Goal: Communication & Community: Answer question/provide support

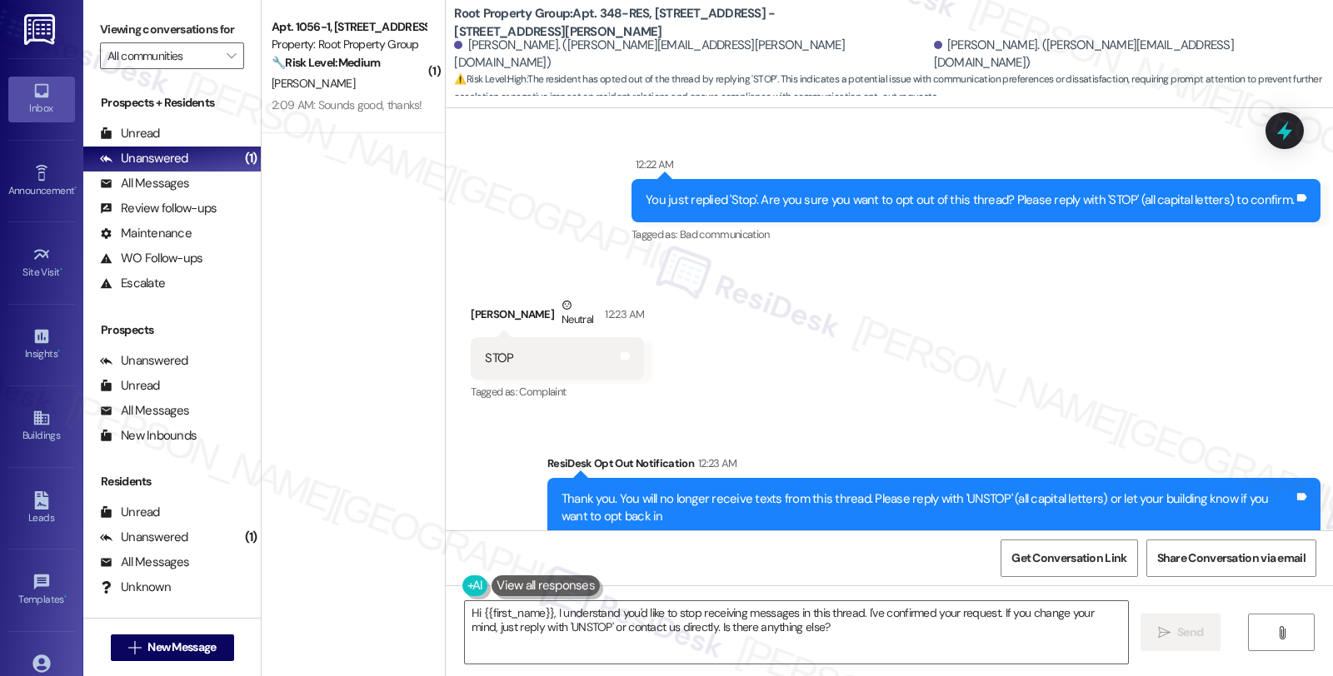
scroll to position [120, 0]
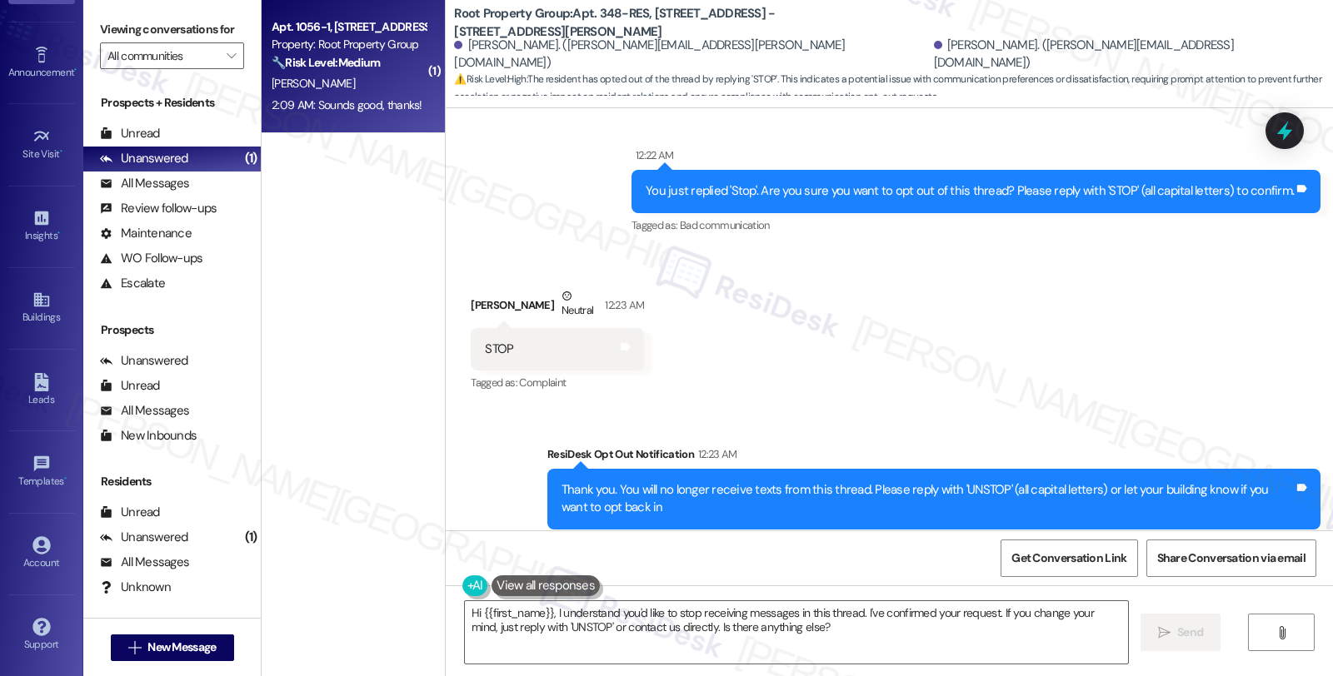
click at [334, 25] on div "Apt. 1056-1, [STREET_ADDRESS]" at bounding box center [349, 26] width 154 height 17
type textarea "Fetching suggested responses. Please feel free to read through the conversation…"
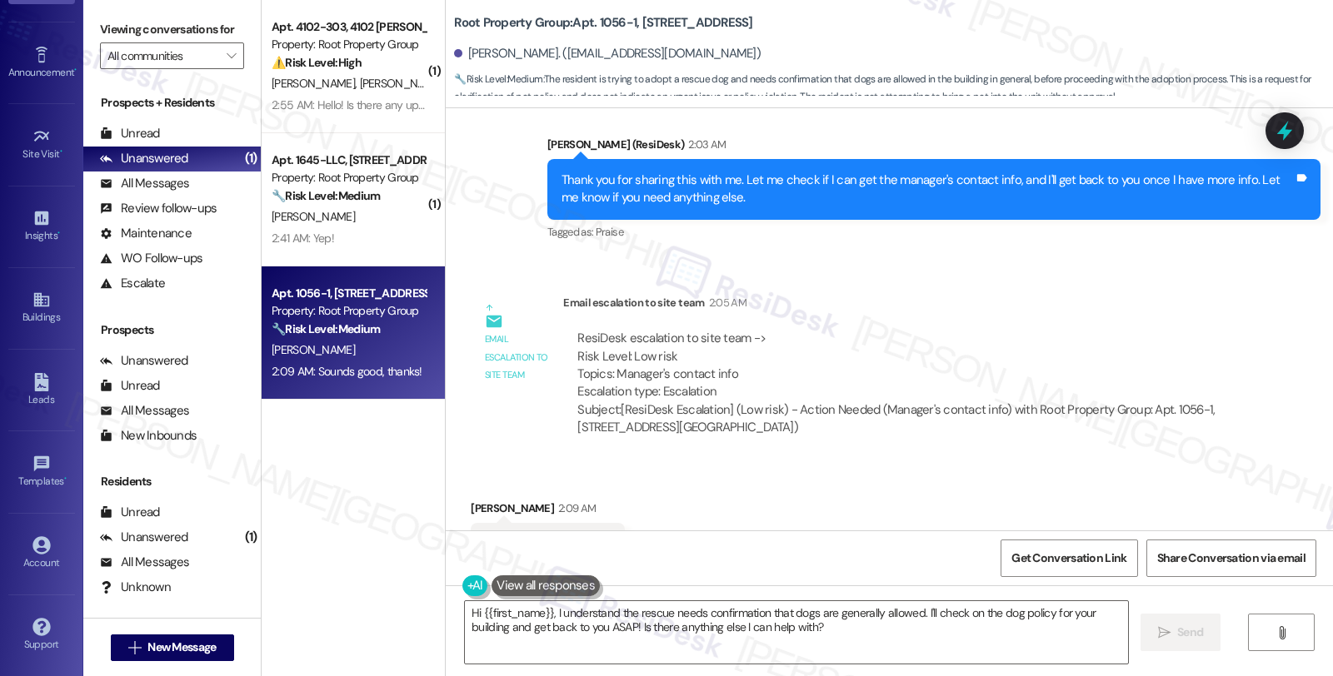
scroll to position [2313, 0]
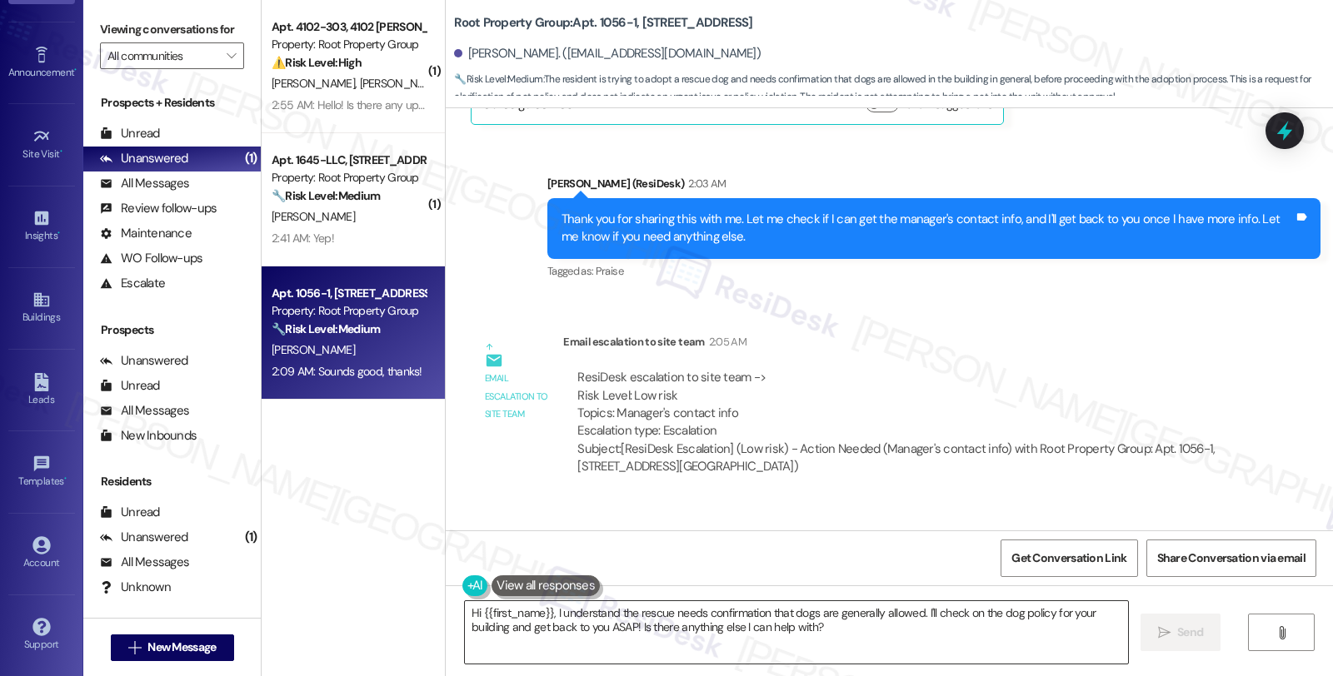
click at [469, 614] on textarea "Hi {{first_name}}, I understand the rescue needs confirmation that dogs are gen…" at bounding box center [796, 632] width 663 height 62
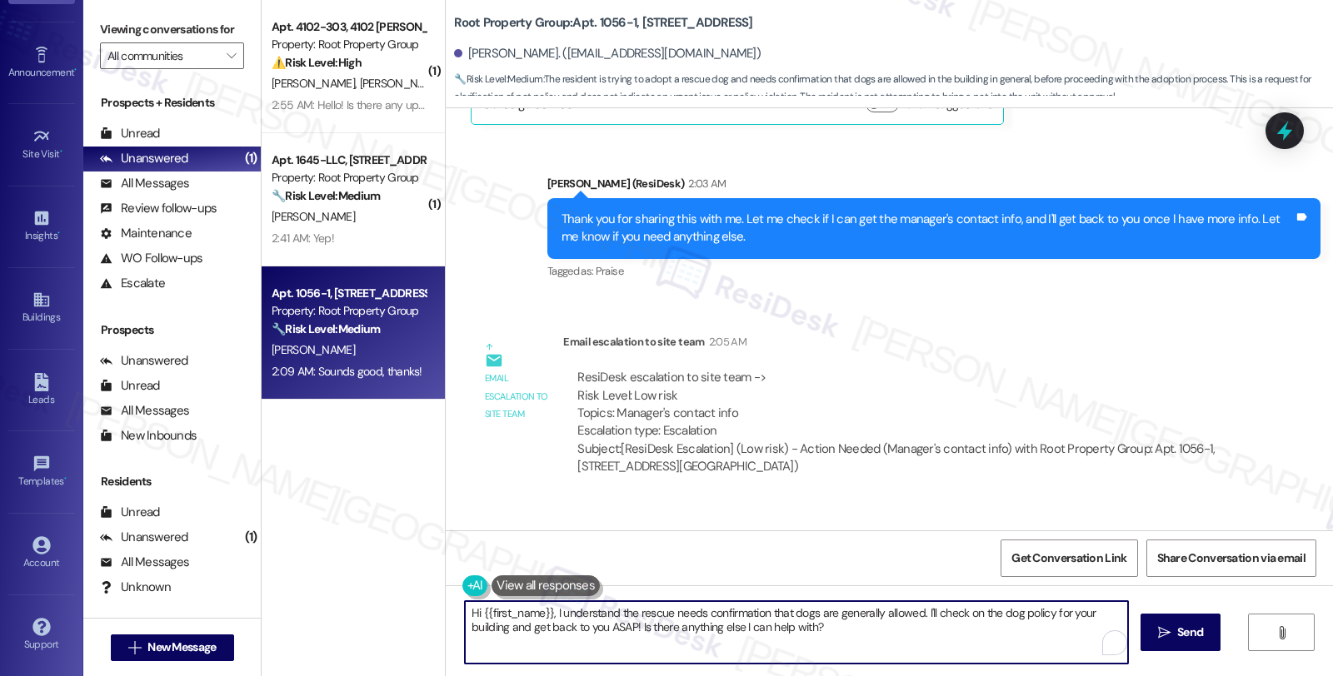
click at [465, 610] on textarea "Hi {{first_name}}, I understand the rescue needs confirmation that dogs are gen…" at bounding box center [796, 632] width 663 height 62
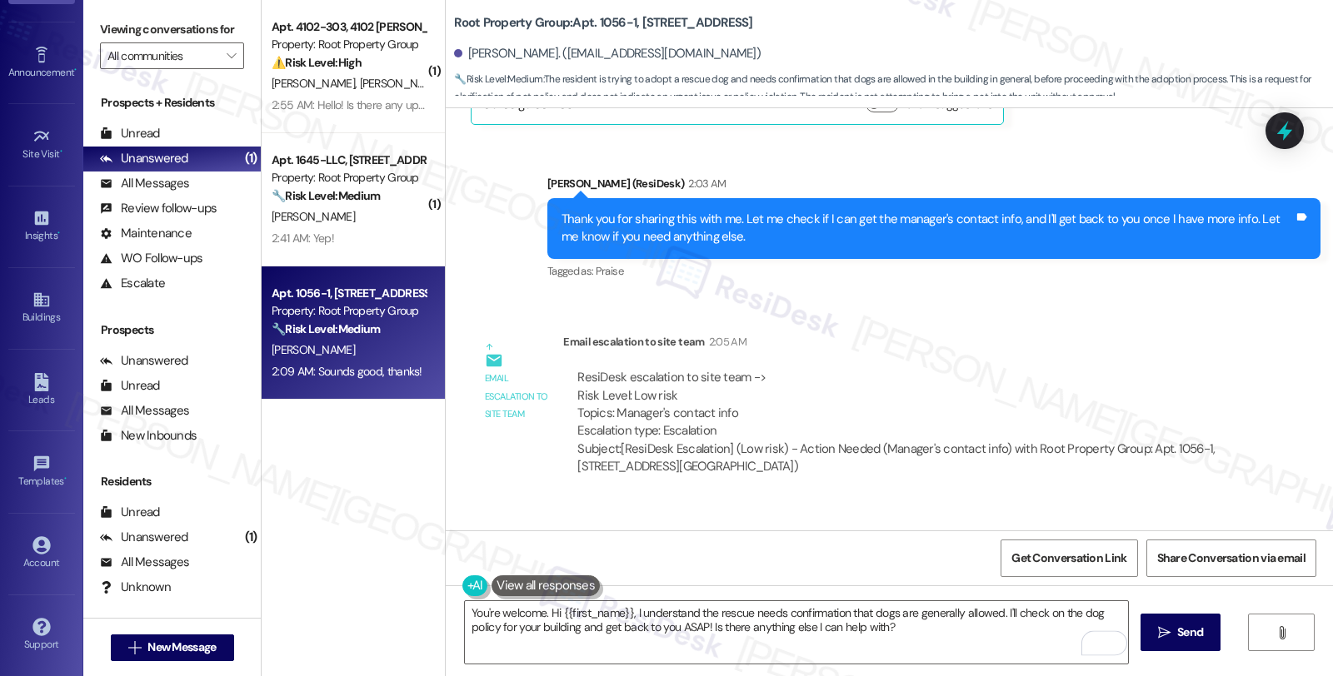
click at [731, 501] on div "Received via SMS [PERSON_NAME] 2:09 AM Sounds good, thanks! Tags and notes Tagg…" at bounding box center [889, 571] width 887 height 141
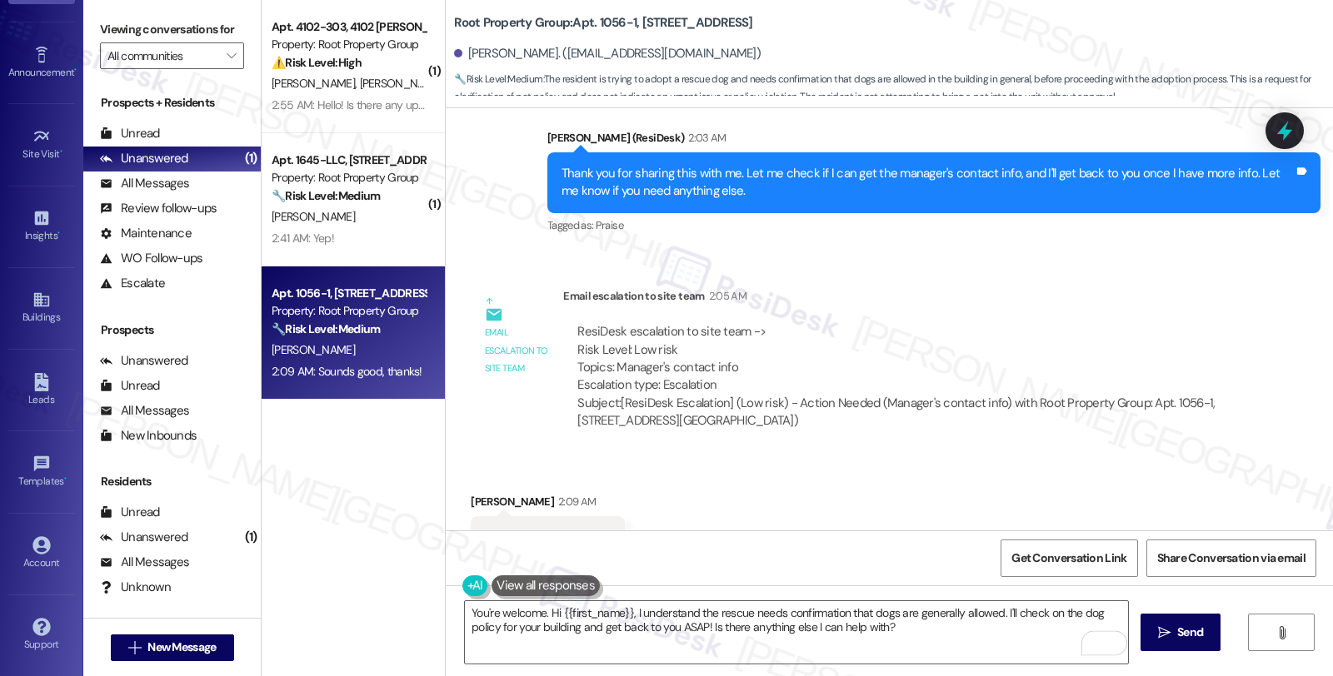
scroll to position [2408, 0]
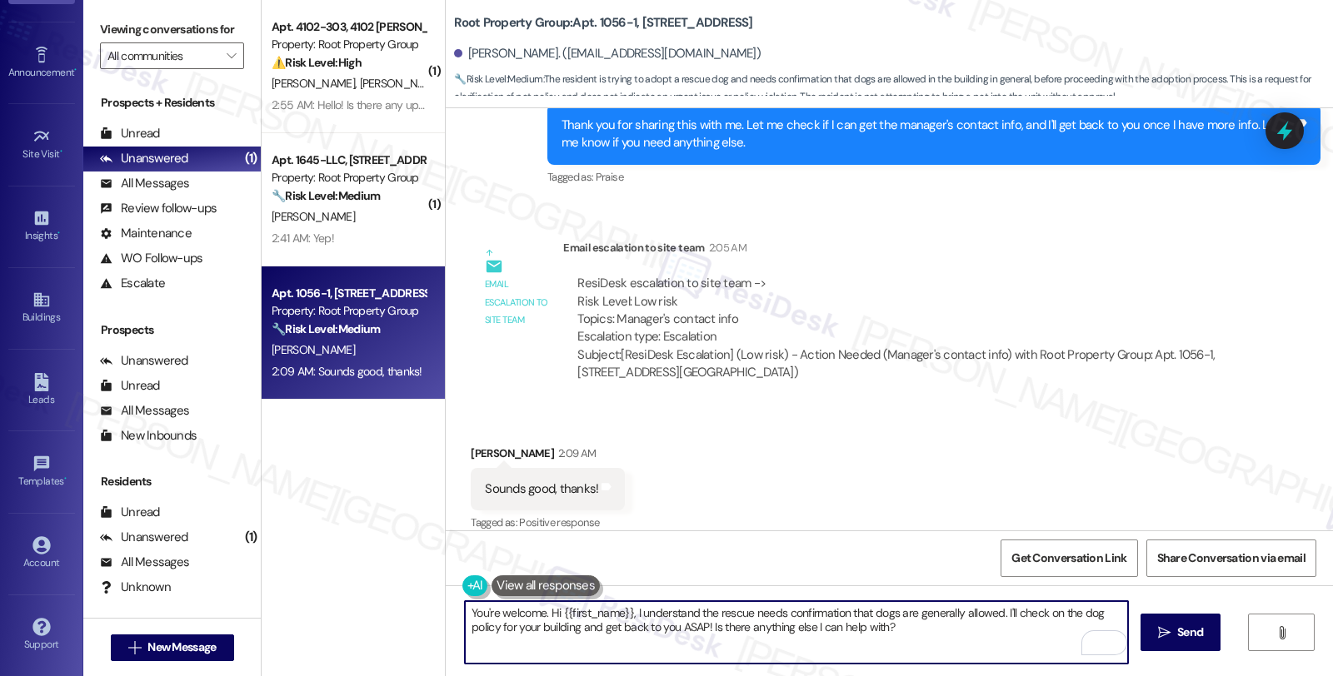
click at [542, 611] on textarea "You're welcome. Hi {{first_name}}, I understand the rescue needs confirmation t…" at bounding box center [796, 632] width 663 height 62
click at [919, 630] on textarea "You're welcome. Hi {{first_name}}, I understand the rescue needs confirmation t…" at bounding box center [796, 632] width 663 height 62
type textarea "You're welcome. Have a great weekend!"
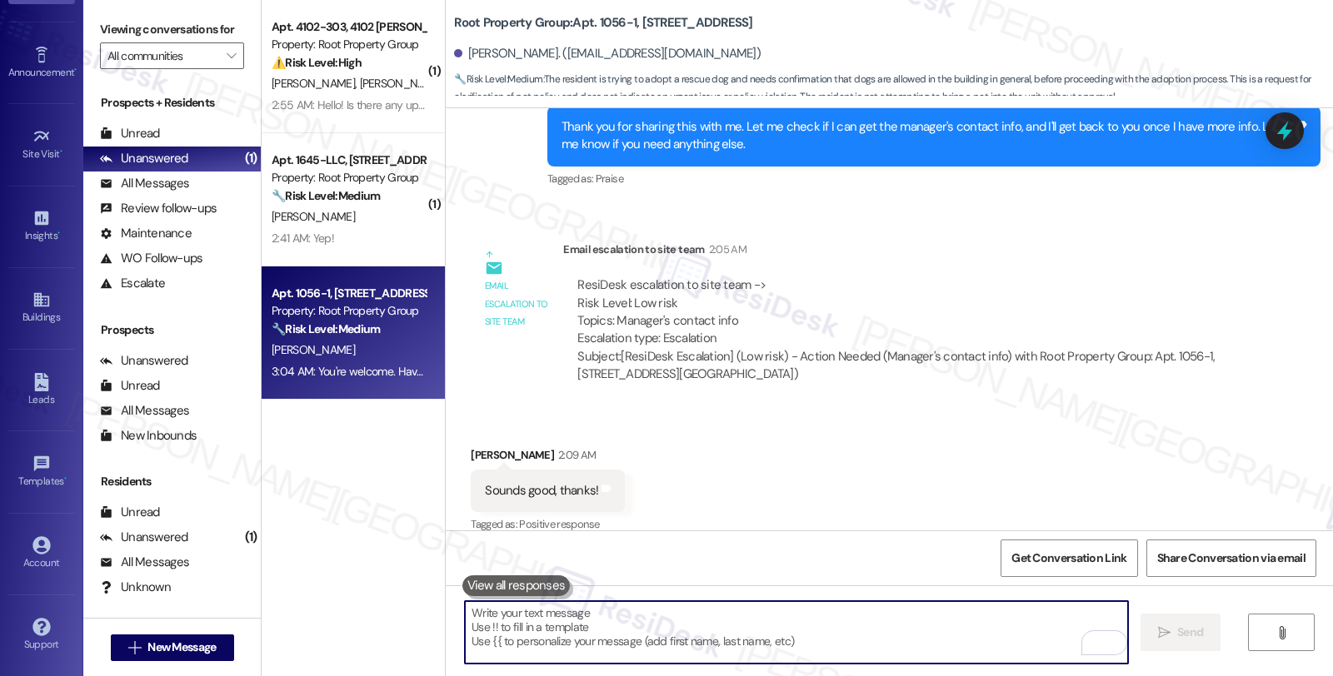
scroll to position [2522, 0]
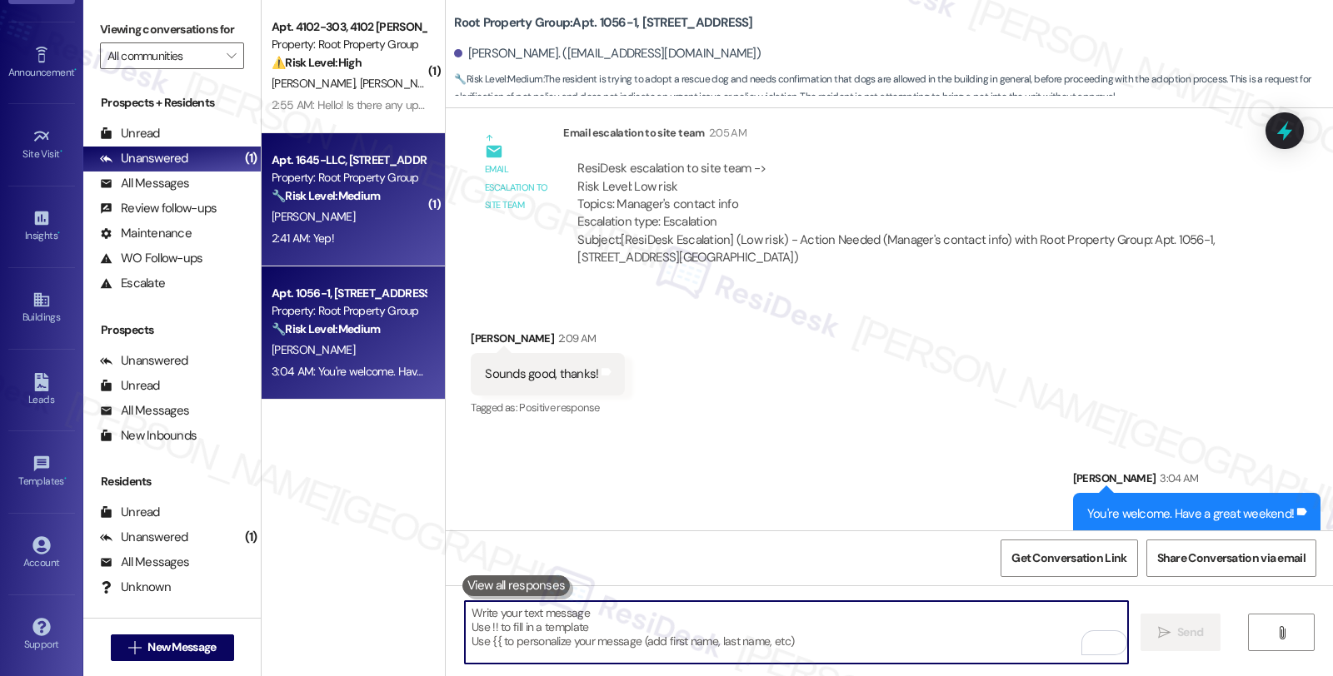
click at [396, 242] on div "2:41 AM: Yep! 2:41 AM: Yep!" at bounding box center [348, 238] width 157 height 21
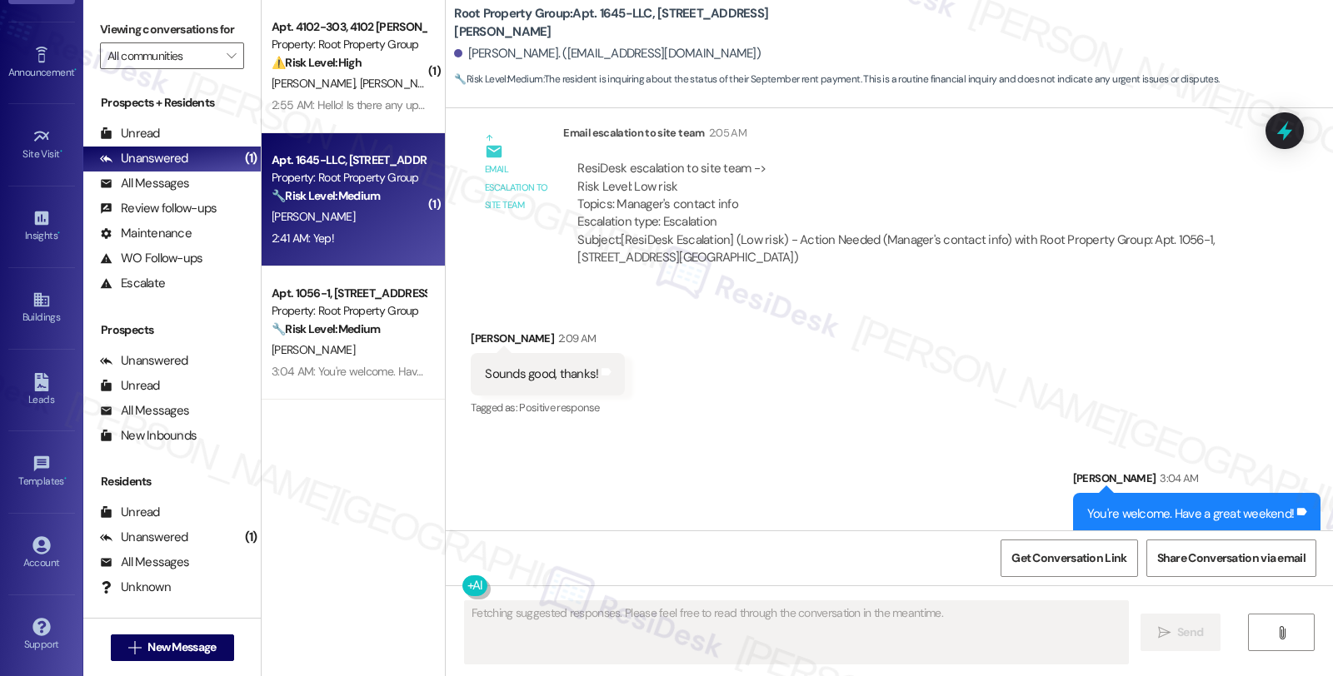
scroll to position [1984, 0]
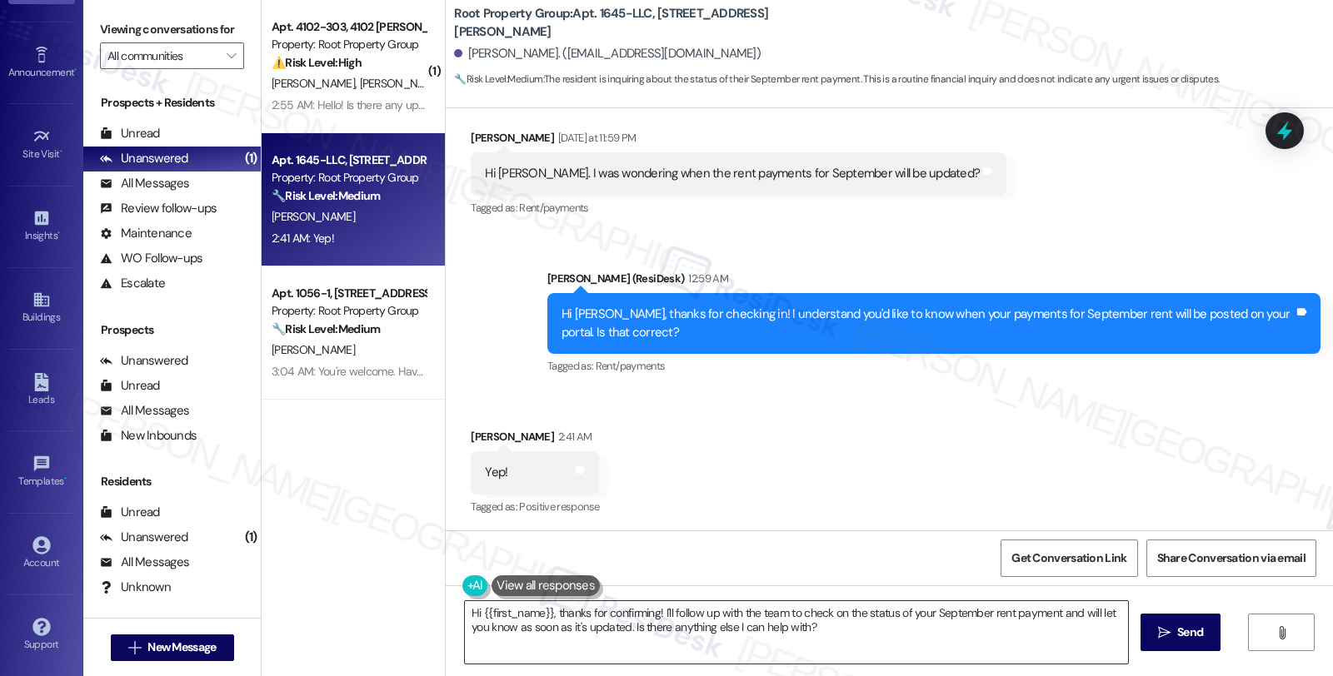
click at [465, 613] on textarea "Hi {{first_name}}, thanks for confirming! I'll follow up with the team to check…" at bounding box center [796, 632] width 663 height 62
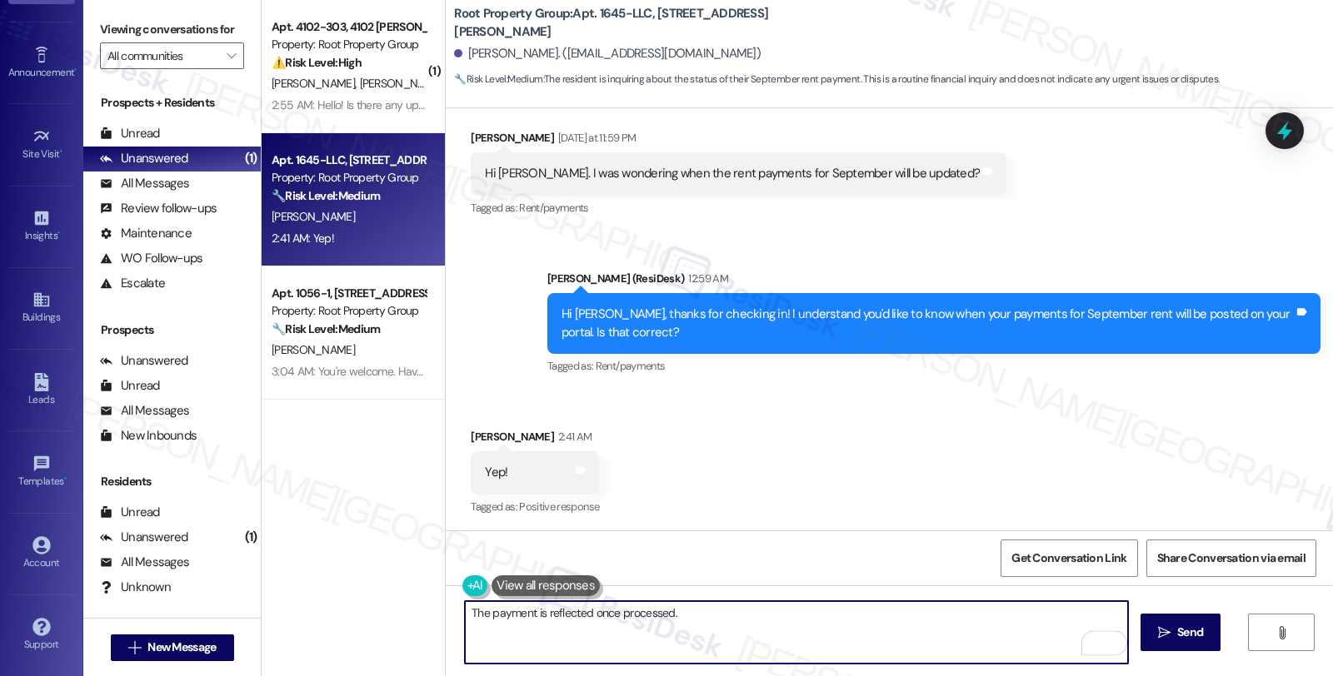
click at [712, 616] on textarea "The payment is reflected once processed." at bounding box center [796, 632] width 663 height 62
drag, startPoint x: 693, startPoint y: 619, endPoint x: 855, endPoint y: 620, distance: 161.6
click at [855, 620] on textarea "The payment is reflected once processed. May I kow when the" at bounding box center [796, 632] width 663 height 62
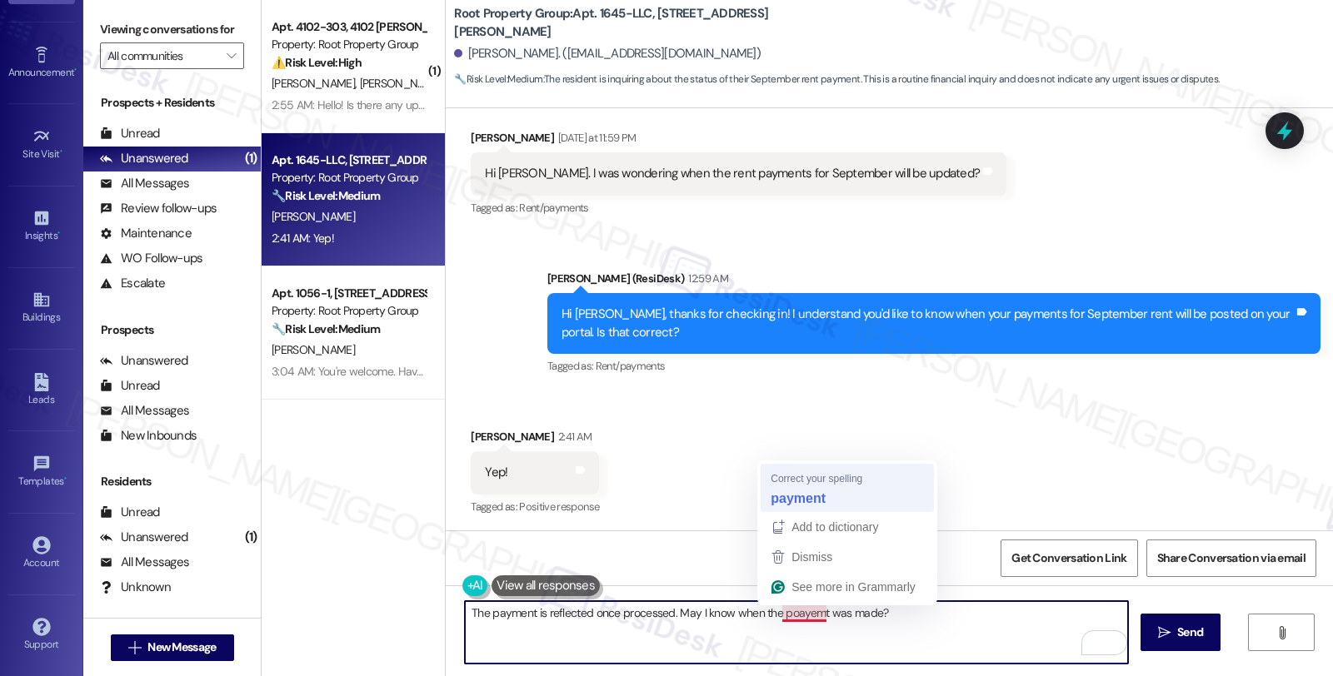
type textarea "The payment is reflected once processed. May I know when the payment was made?"
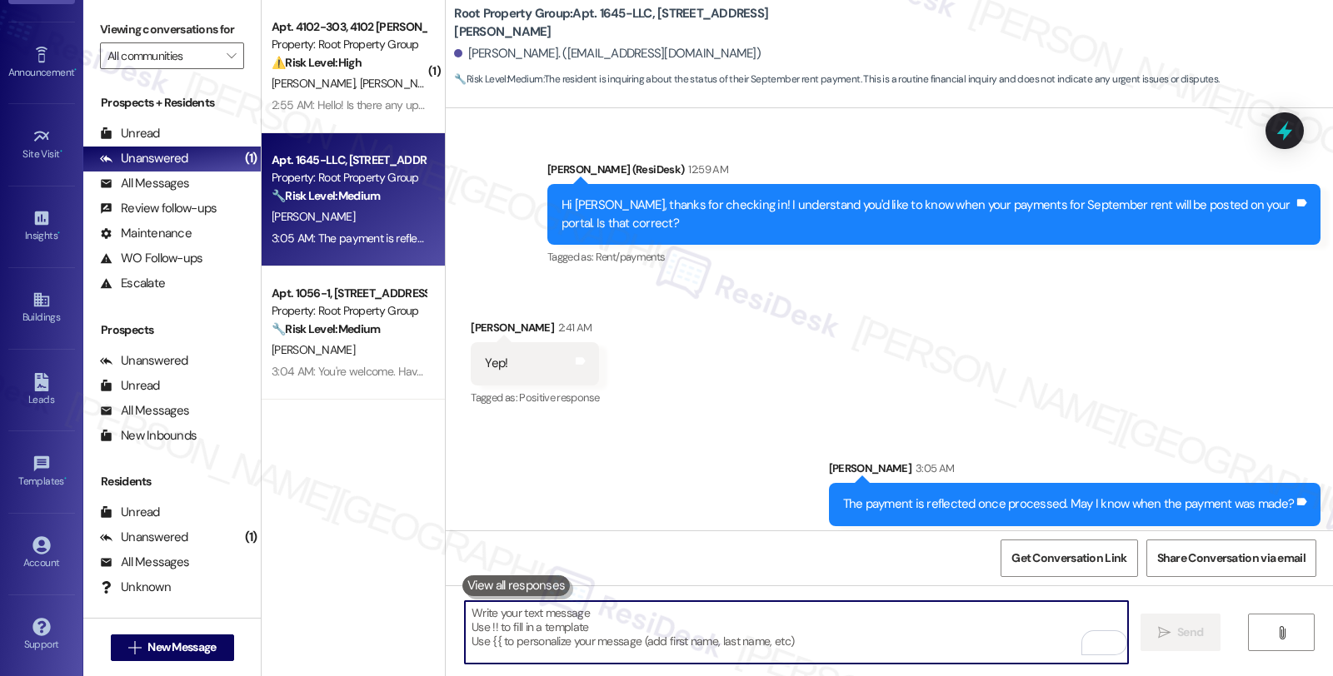
scroll to position [2101, 0]
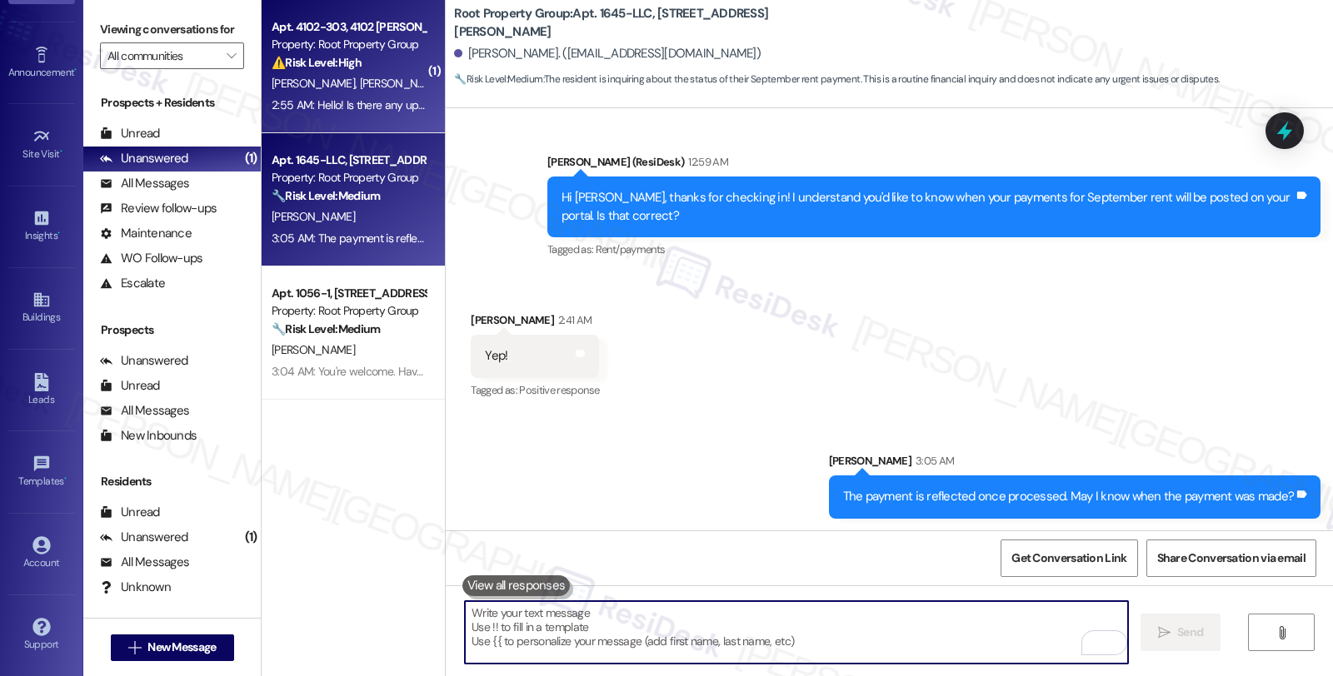
click at [342, 72] on div "Apt. 4102-303, [STREET_ADDRESS][PERSON_NAME] Property: Root Property Group ⚠️ R…" at bounding box center [348, 45] width 157 height 57
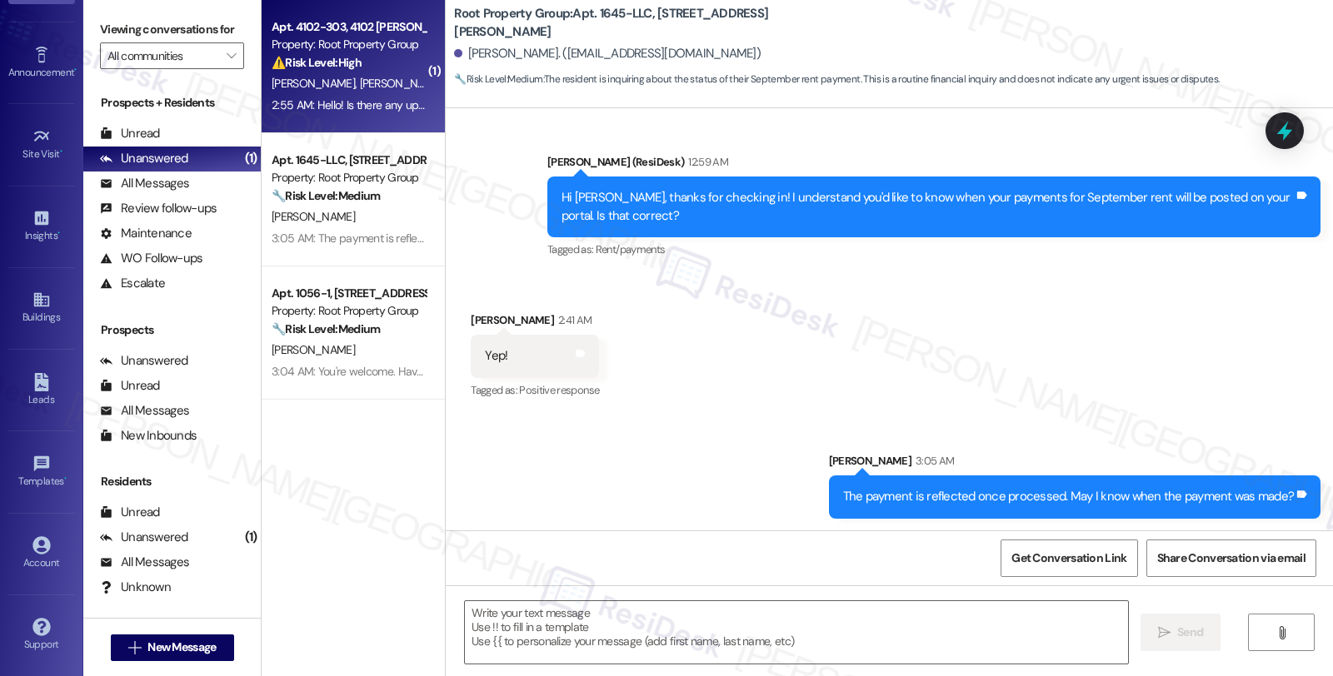
type textarea "Fetching suggested responses. Please feel free to read through the conversation…"
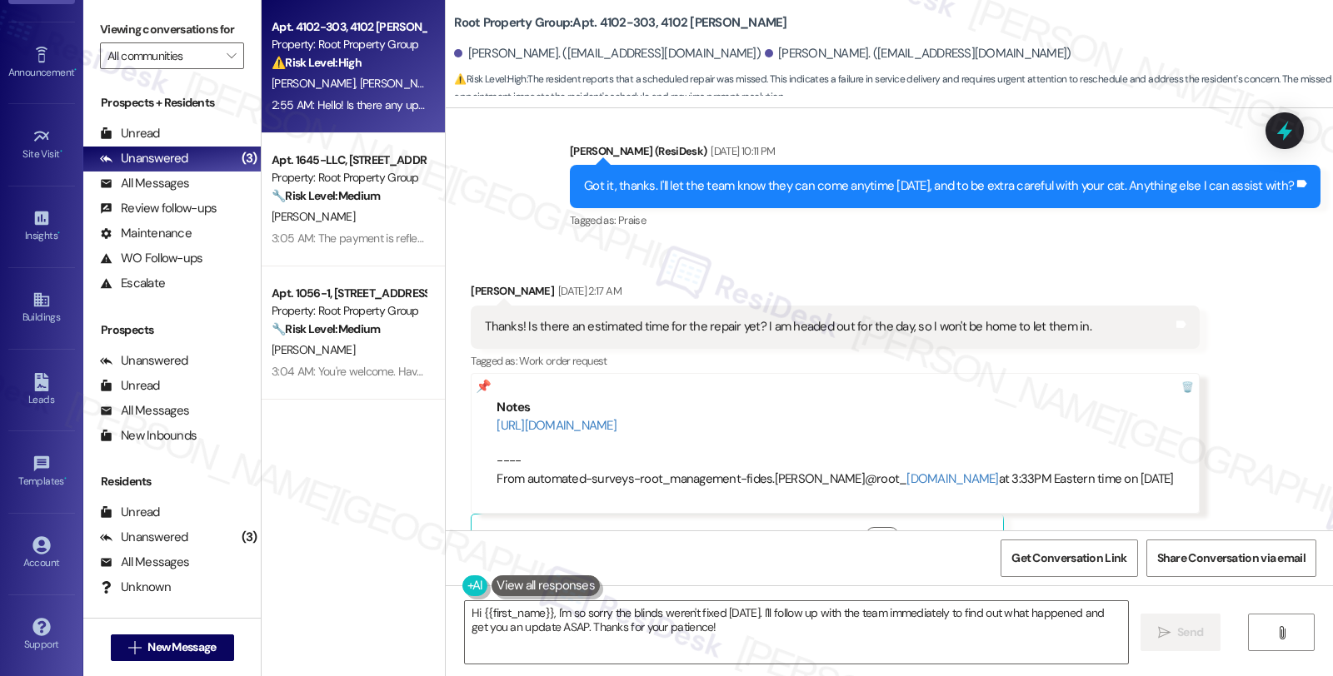
scroll to position [6400, 0]
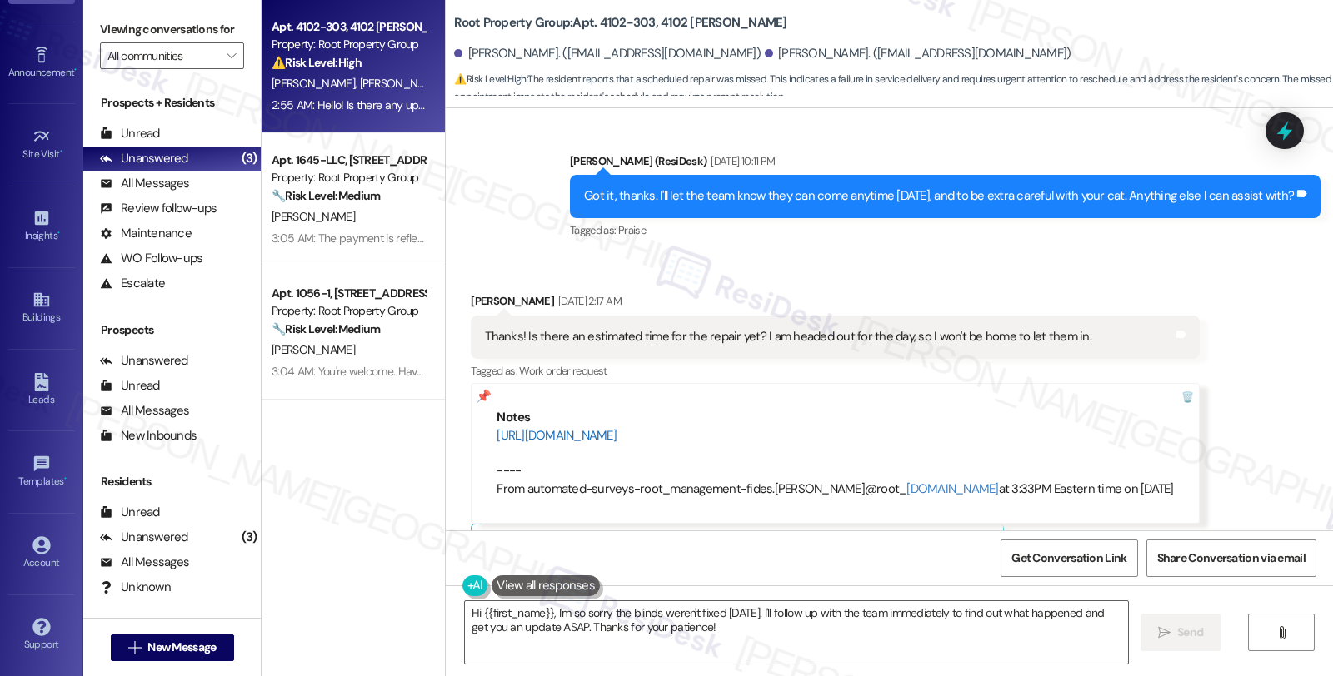
click at [616, 427] on link "[URL][DOMAIN_NAME]" at bounding box center [557, 435] width 120 height 17
click at [1169, 255] on div "Received via SMS [PERSON_NAME] [DATE] 2:17 AM Thanks! Is there an estimated tim…" at bounding box center [889, 417] width 887 height 324
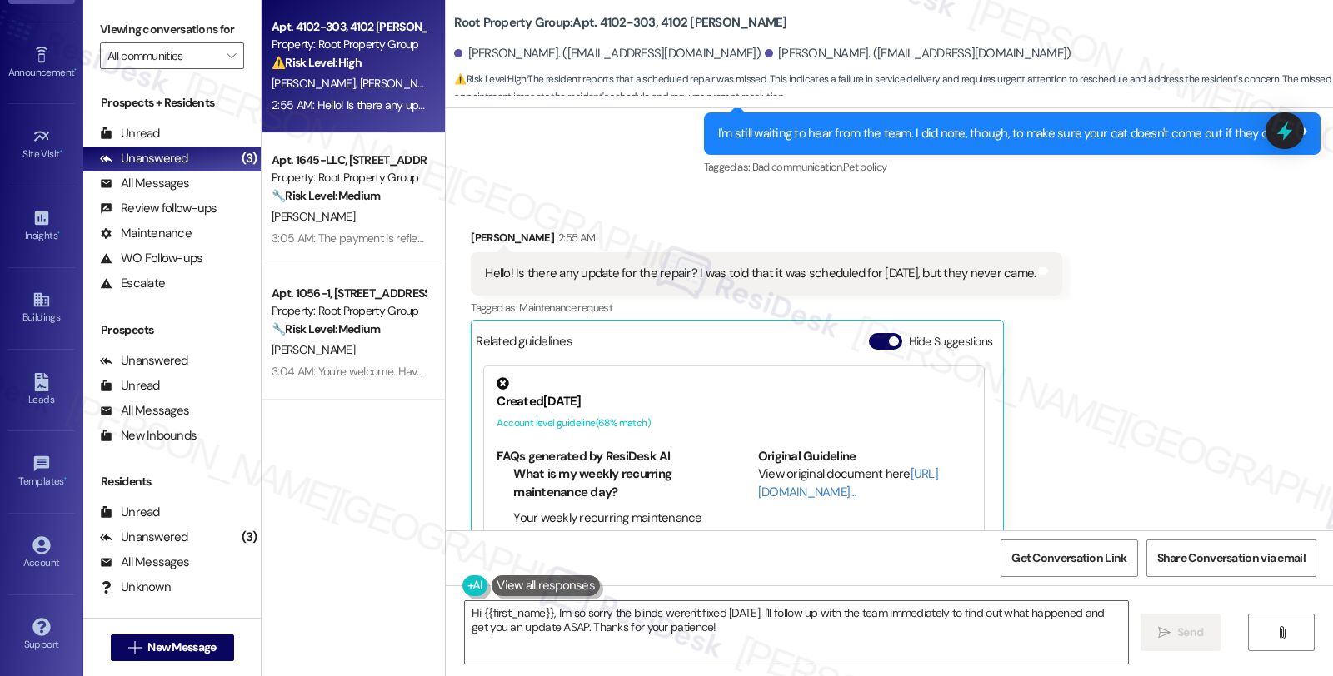
scroll to position [6954, 0]
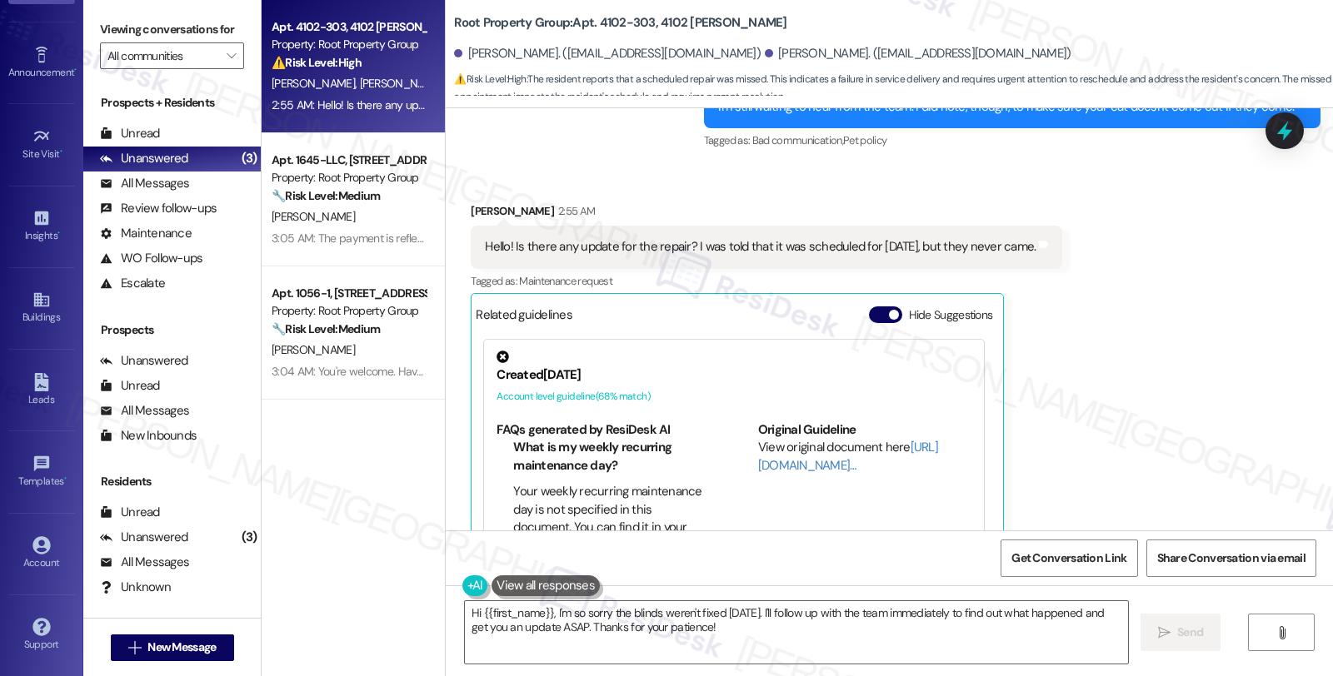
click at [1270, 377] on div "Received via SMS [PERSON_NAME] 2:55 AM Hello! Is there any update for the repai…" at bounding box center [889, 383] width 887 height 436
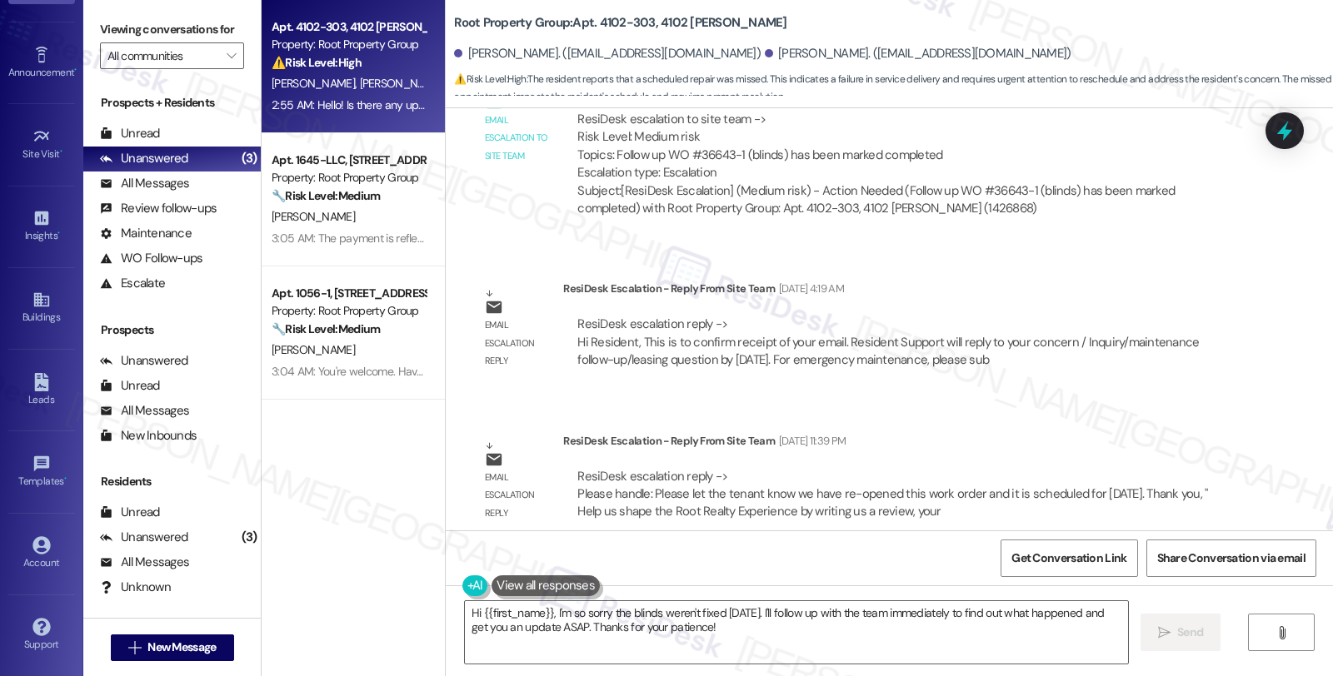
scroll to position [4918, 0]
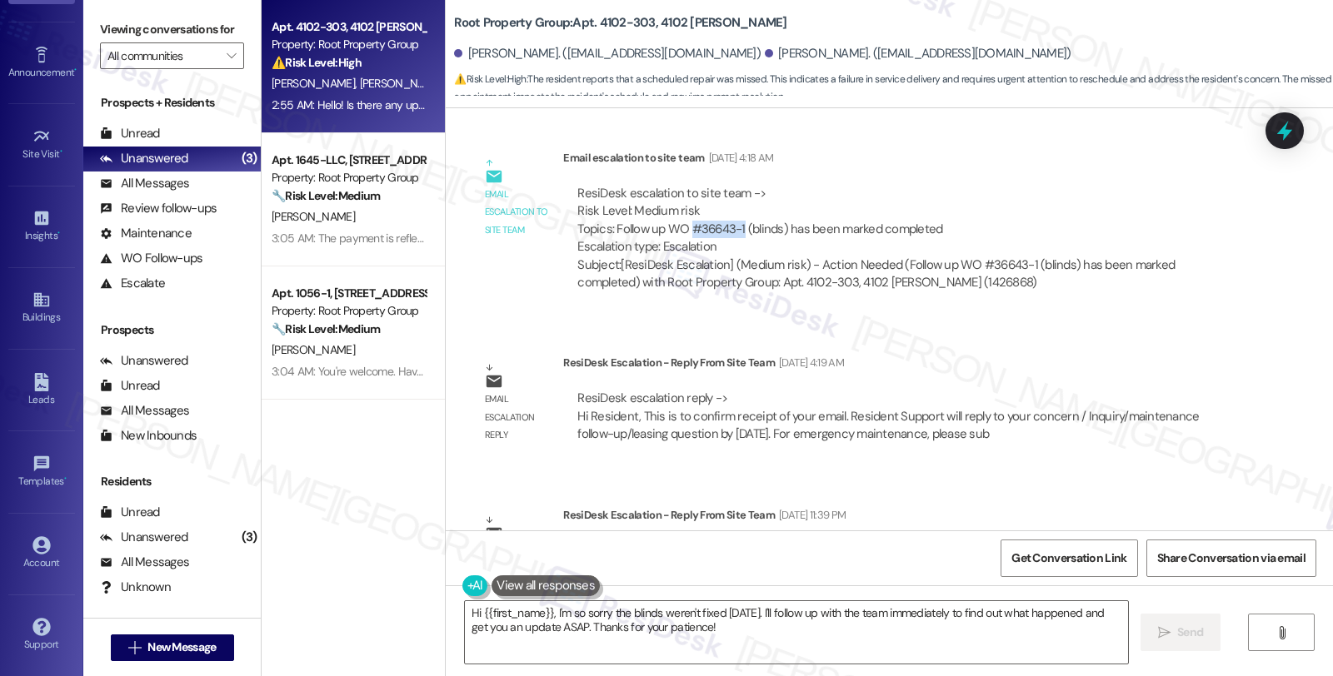
drag, startPoint x: 677, startPoint y: 177, endPoint x: 733, endPoint y: 177, distance: 55.8
click at [733, 185] on div "ResiDesk escalation to site team -> Risk Level: Medium risk Topics: Follow up W…" at bounding box center [903, 221] width 652 height 72
click at [1130, 257] on div "Email escalation to site team Email escalation to site team [DATE] 4:18 AM Resi…" at bounding box center [857, 227] width 798 height 180
drag, startPoint x: 690, startPoint y: 48, endPoint x: 767, endPoint y: 48, distance: 77.5
click at [767, 48] on div "[PERSON_NAME]. ([EMAIL_ADDRESS][DOMAIN_NAME])" at bounding box center [918, 53] width 307 height 17
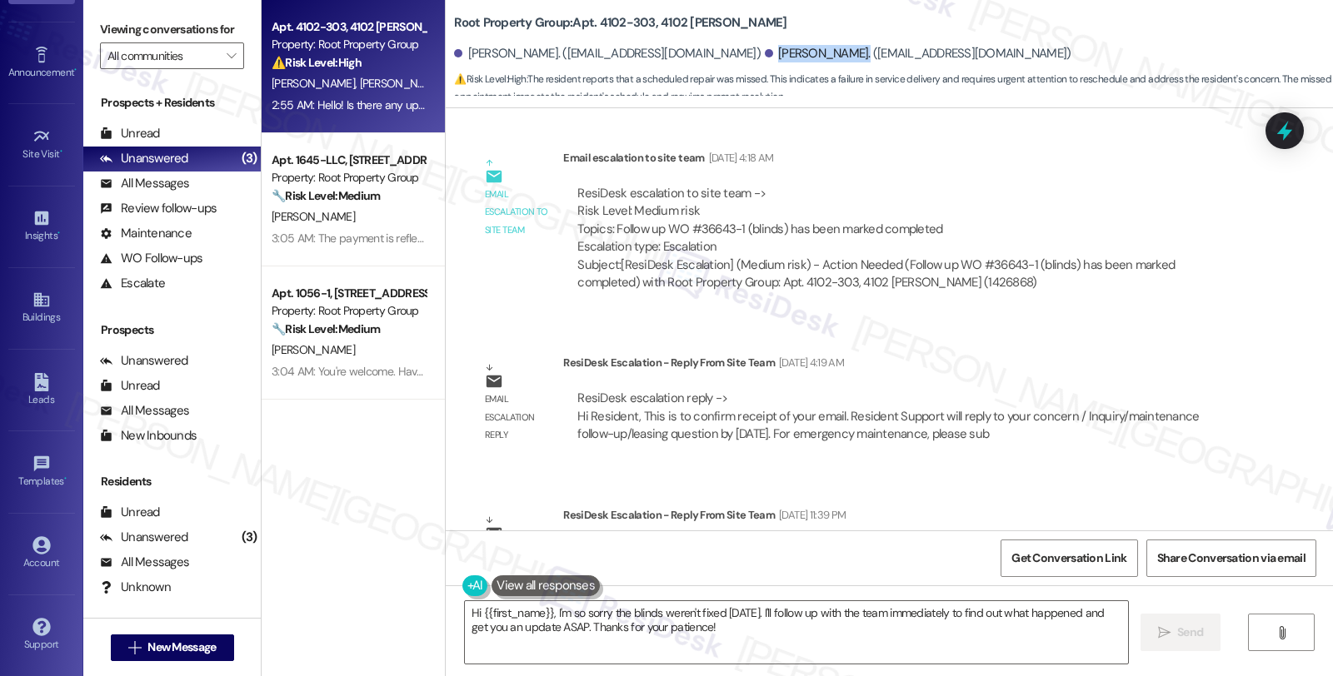
copy div "[PERSON_NAME]."
click at [765, 56] on div "[PERSON_NAME]. ([EMAIL_ADDRESS][DOMAIN_NAME])" at bounding box center [918, 53] width 307 height 17
click at [472, 605] on textarea "Hi {{first_name}}, I'm so sorry the blinds weren't fixed [DATE]. I'll follow up…" at bounding box center [796, 632] width 663 height 62
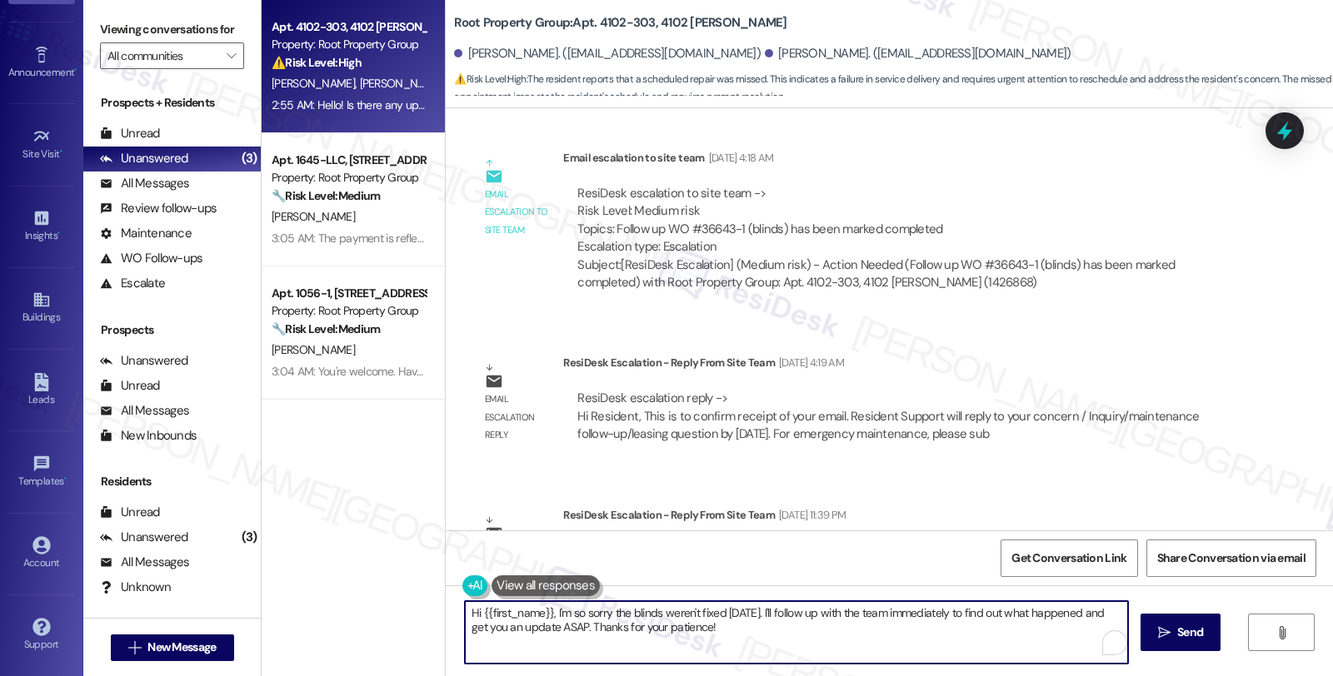
paste textarea "[PERSON_NAME]"
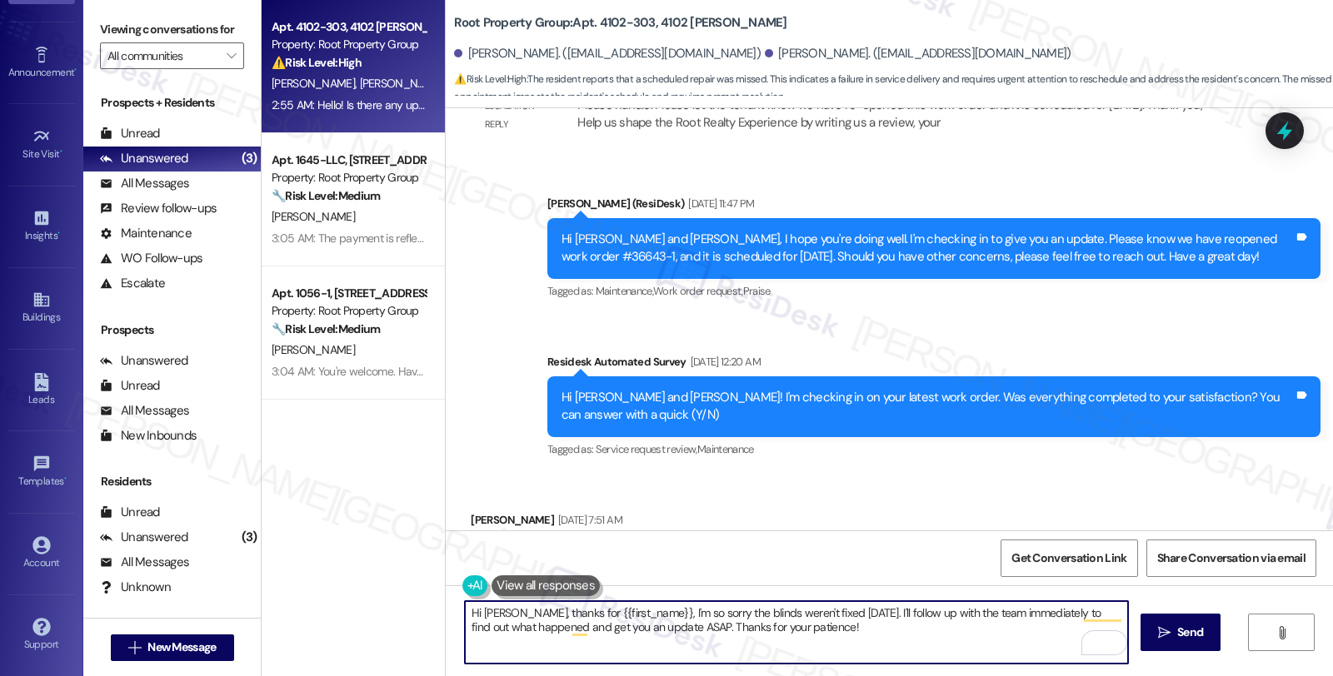
scroll to position [5844, 0]
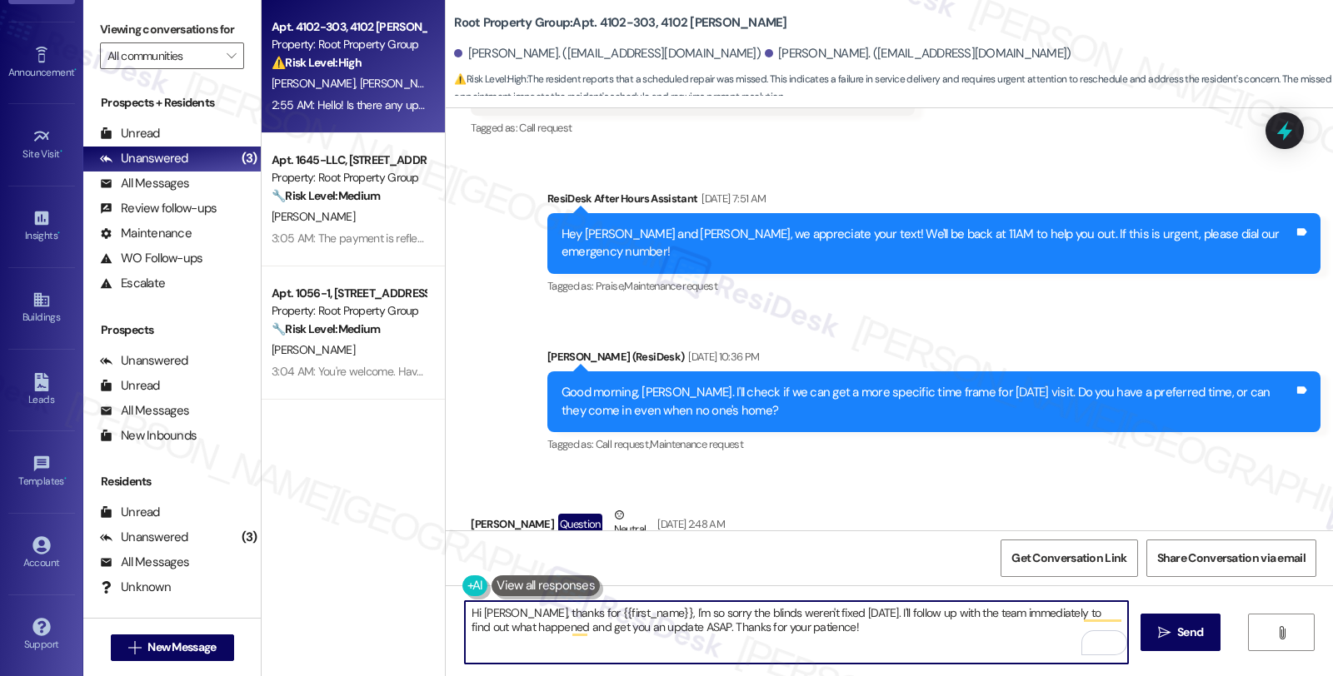
type textarea "Hi [PERSON_NAME], thanks for {{first_name}}, I'm so sorry the blinds weren't fi…"
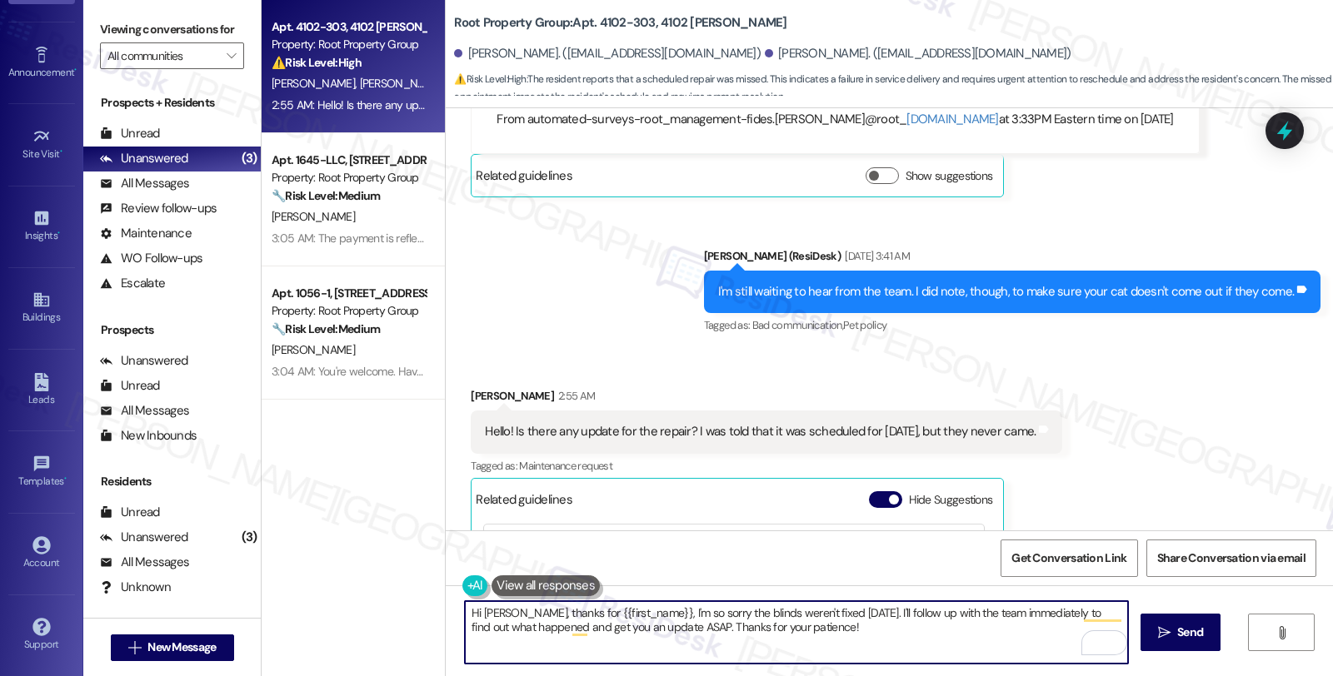
scroll to position [6954, 0]
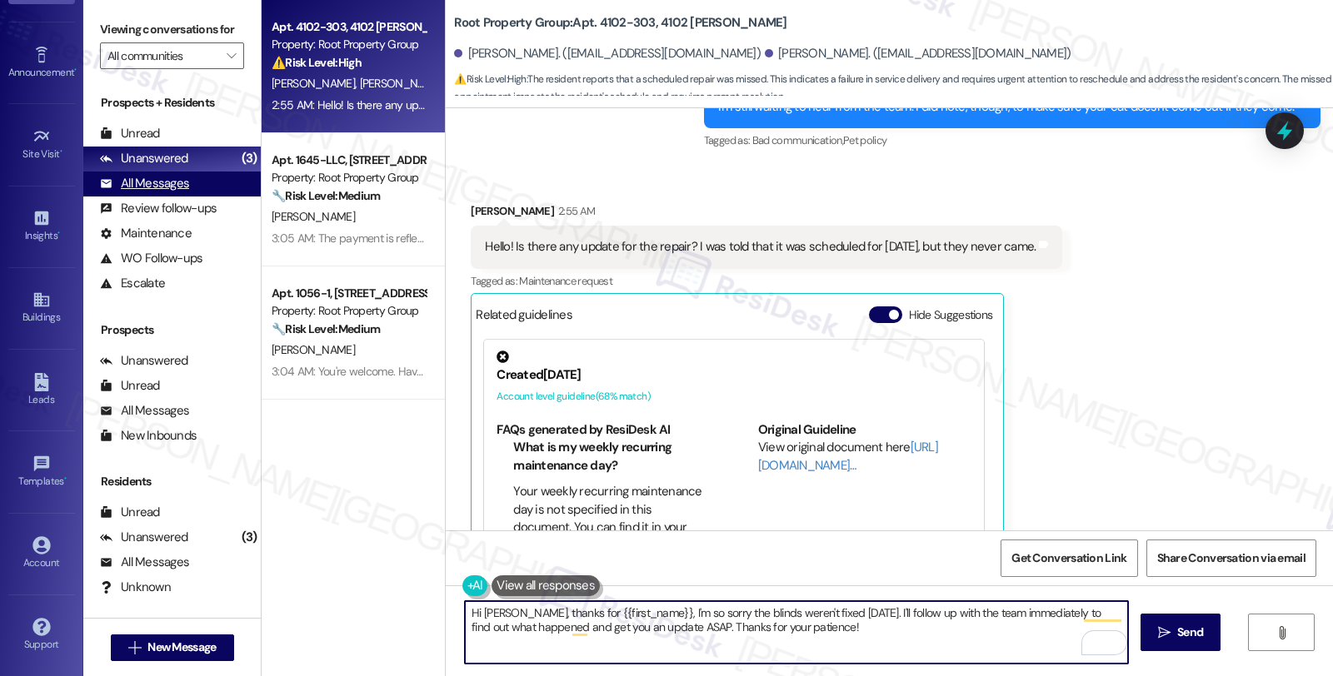
click at [151, 192] on div "All Messages" at bounding box center [144, 183] width 89 height 17
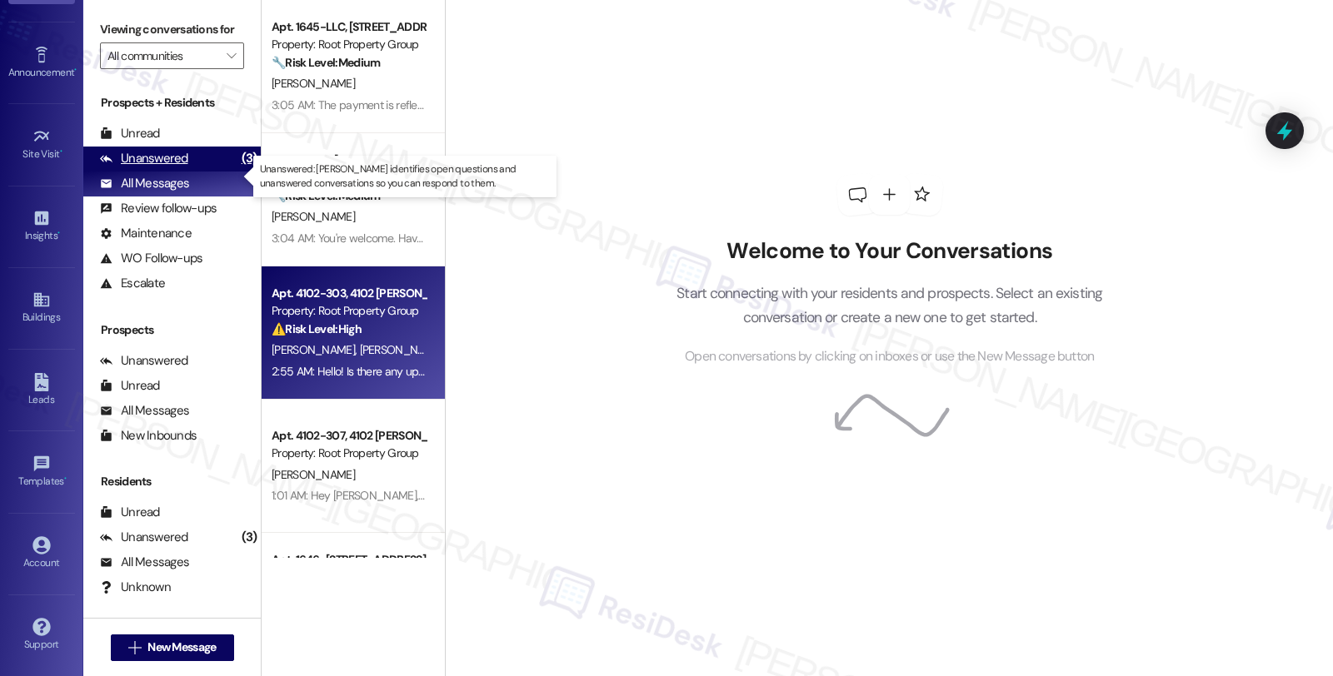
click at [177, 167] on div "Unanswered" at bounding box center [144, 158] width 88 height 17
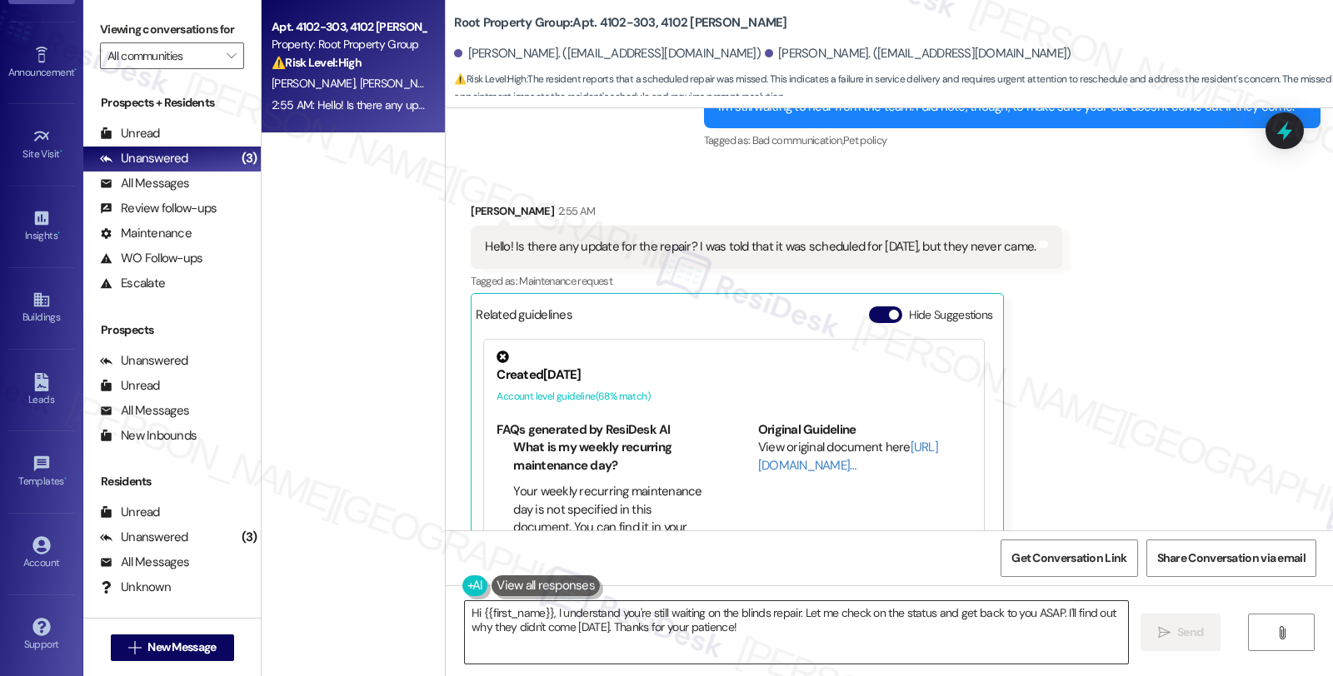
click at [793, 610] on textarea "Hi {{first_name}}, I understand you're still waiting on the blinds repair. Let …" at bounding box center [796, 632] width 663 height 62
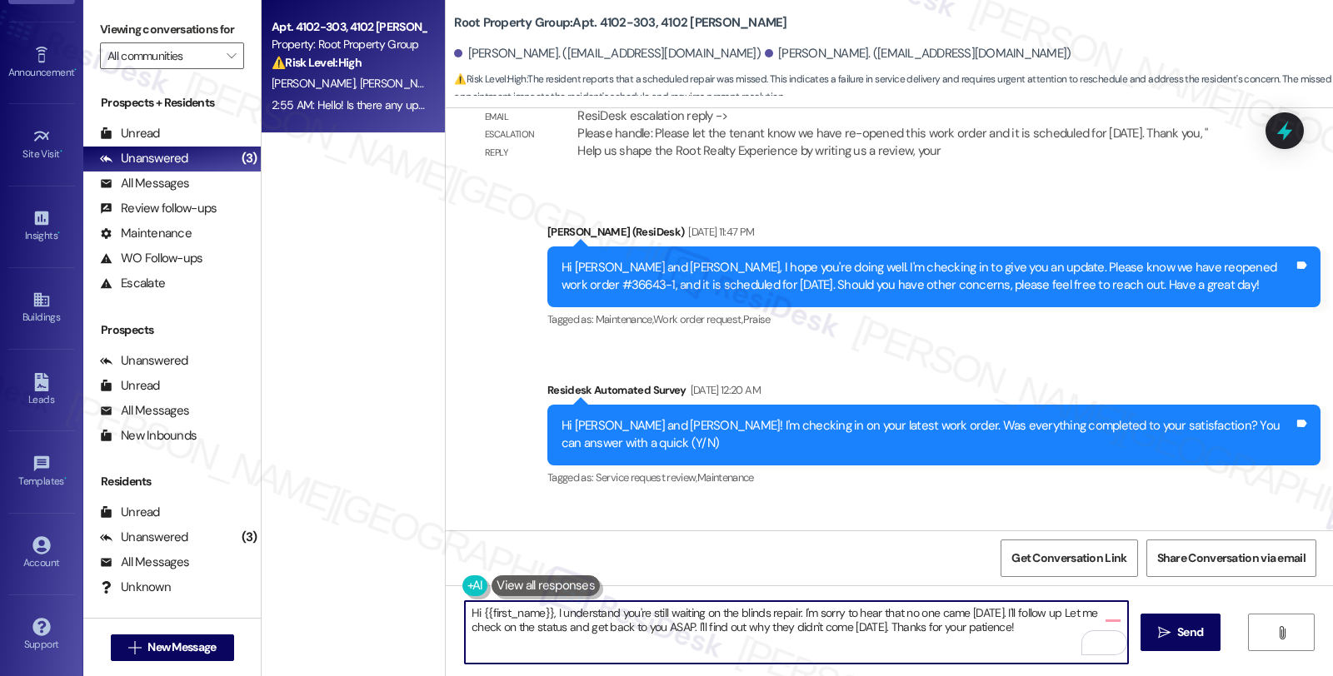
scroll to position [5288, 0]
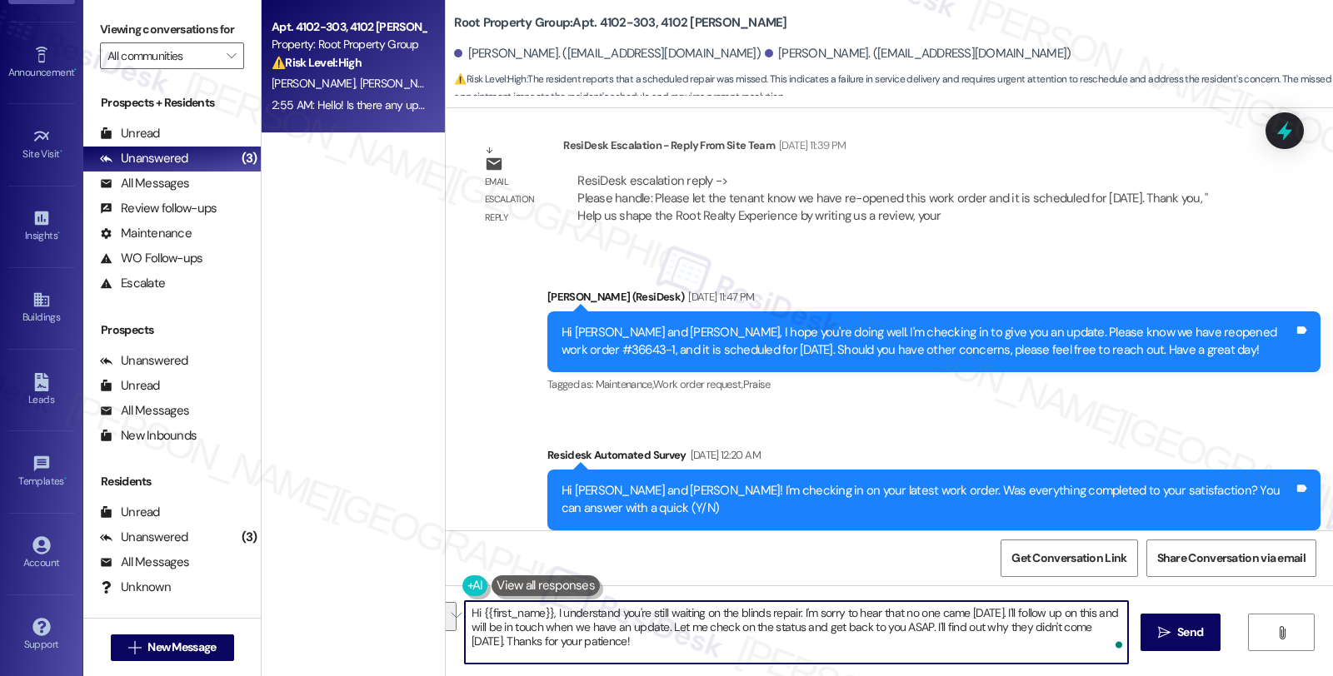
drag, startPoint x: 701, startPoint y: 629, endPoint x: 710, endPoint y: 651, distance: 23.5
click at [710, 651] on textarea "Hi {{first_name}}, I understand you're still waiting on the blinds repair. I'm …" at bounding box center [796, 632] width 663 height 62
type textarea "Hi {{first_name}}, I understand you're still waiting on the blinds repair. I'm …"
click at [1034, 628] on textarea "Hi {{first_name}}, I understand you're still waiting on the blinds repair. I'm …" at bounding box center [796, 632] width 663 height 62
click at [1145, 626] on button " Send" at bounding box center [1180, 632] width 81 height 37
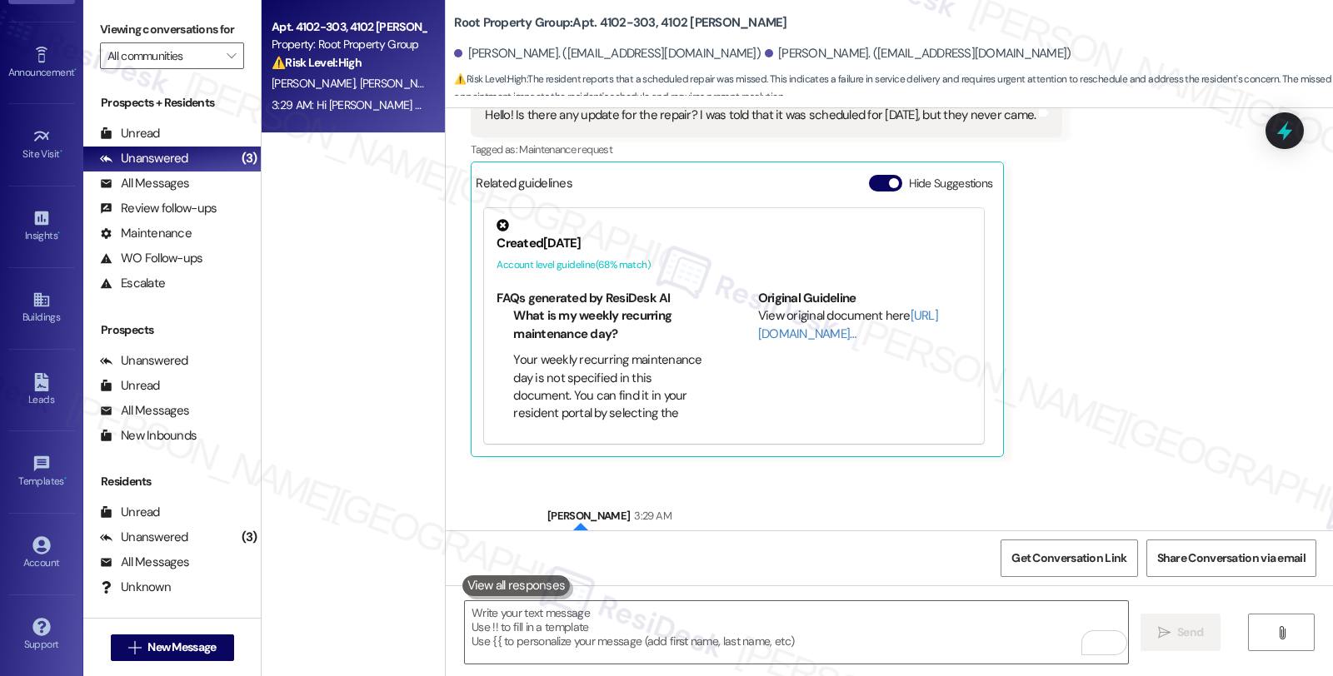
scroll to position [7089, 0]
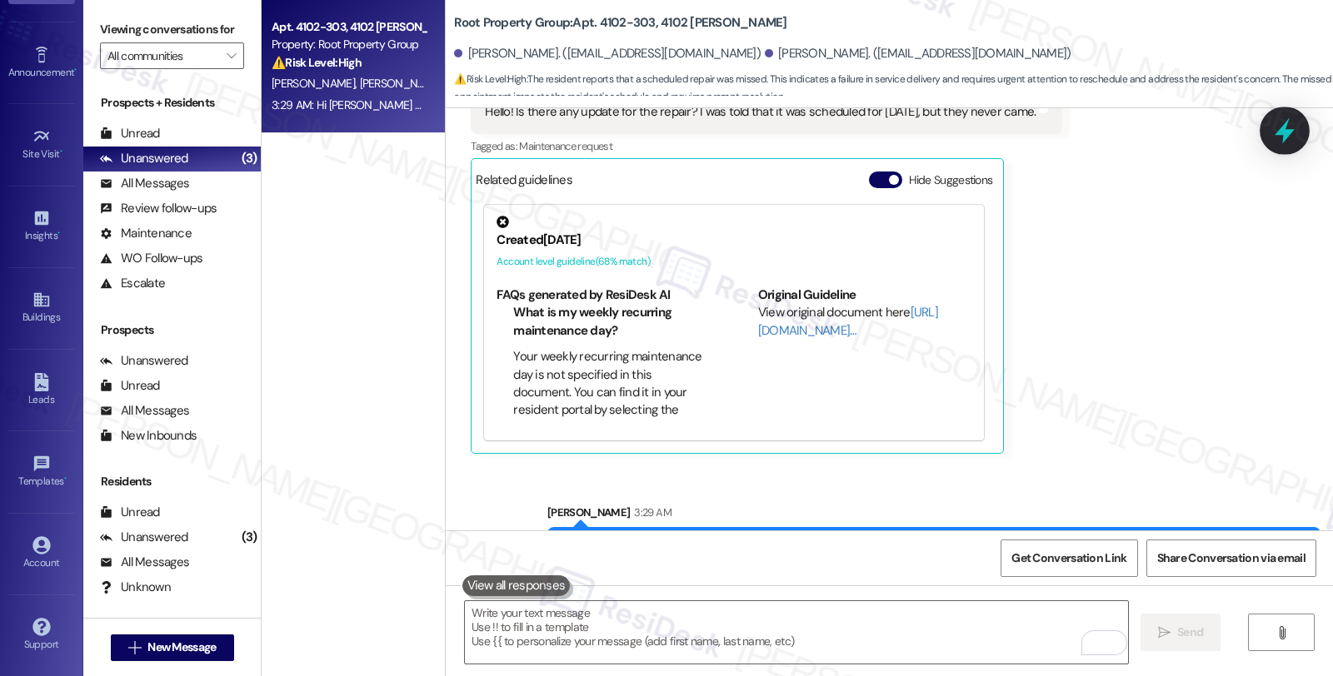
click at [1288, 139] on icon at bounding box center [1284, 131] width 28 height 28
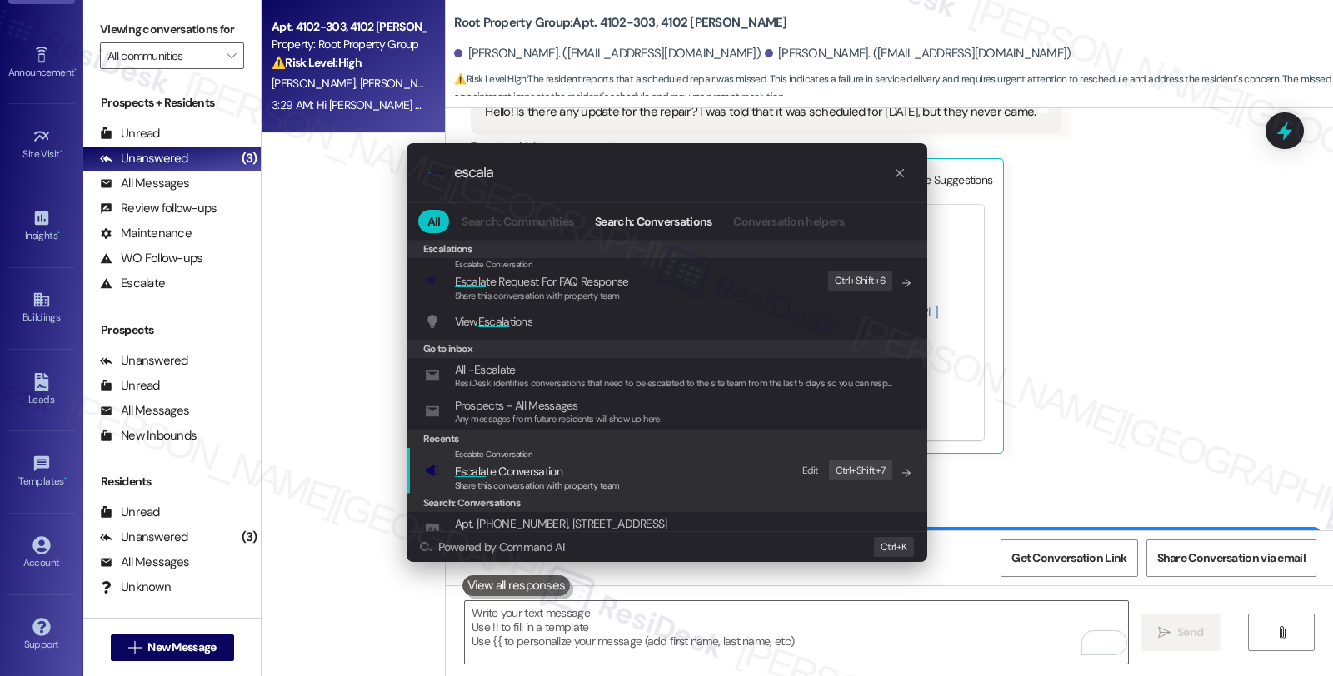
type input "escala"
click at [514, 470] on span "Escala te Conversation" at bounding box center [508, 471] width 107 height 15
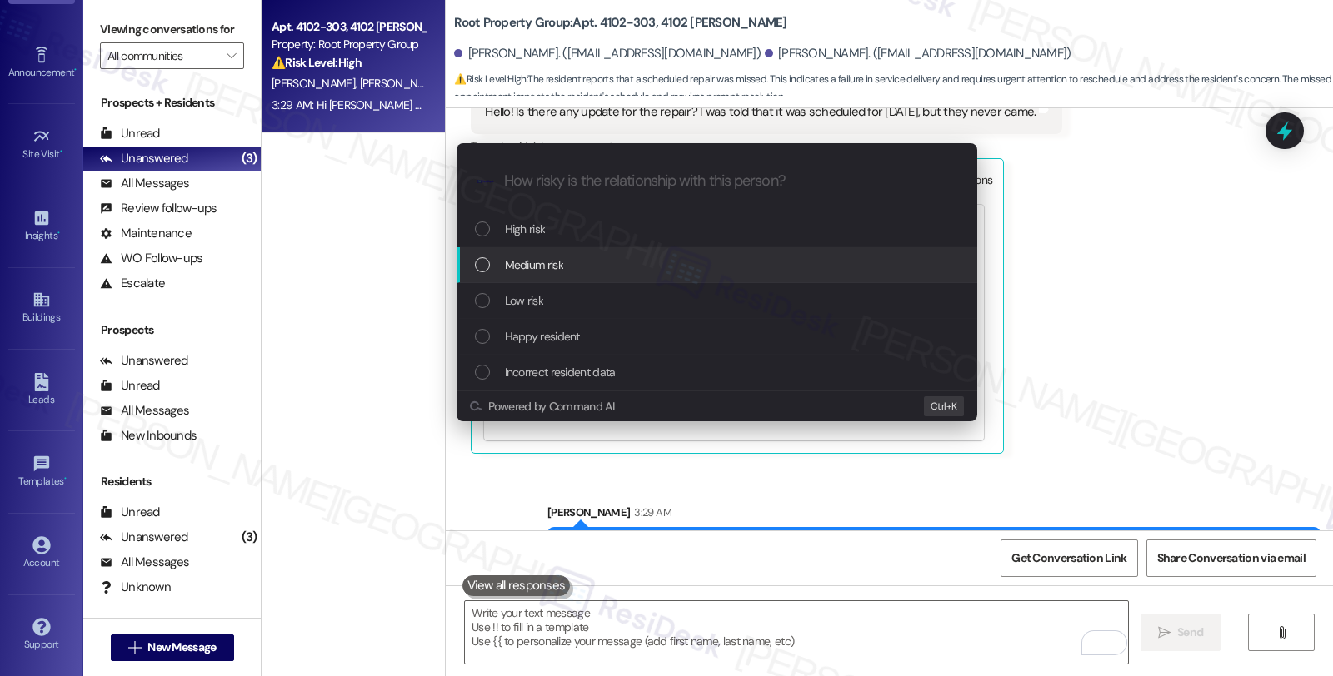
click at [534, 272] on span "Medium risk" at bounding box center [534, 265] width 58 height 18
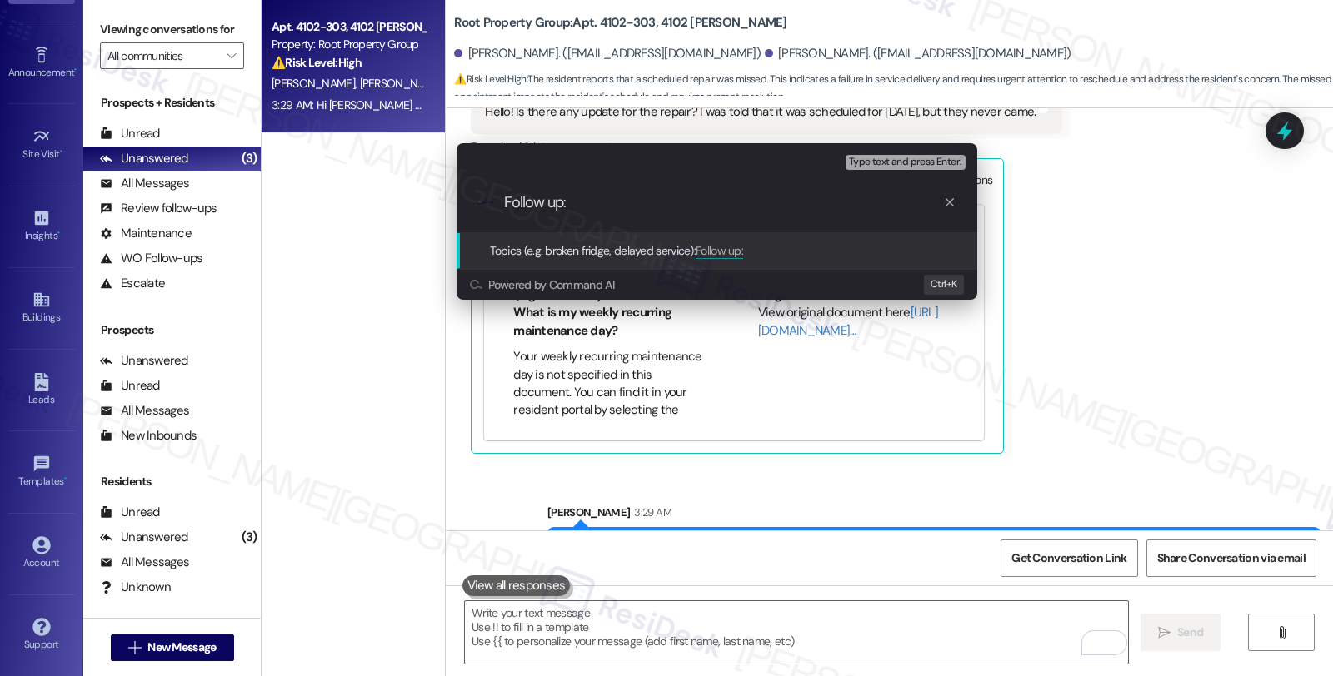
paste input "#37614-1"
click at [568, 201] on input "Follow up: #37614-1" at bounding box center [723, 202] width 439 height 17
click at [704, 212] on div ".cls-1{fill:#0a055f;}.cls-2{fill:#0cc4c4;} resideskLogoBlueOrange Follow up: WO…" at bounding box center [717, 202] width 521 height 59
click at [704, 201] on input "Follow up: WO #37614-1" at bounding box center [723, 202] width 439 height 17
type input "Follow up: WO #37614-1 (blinds)"
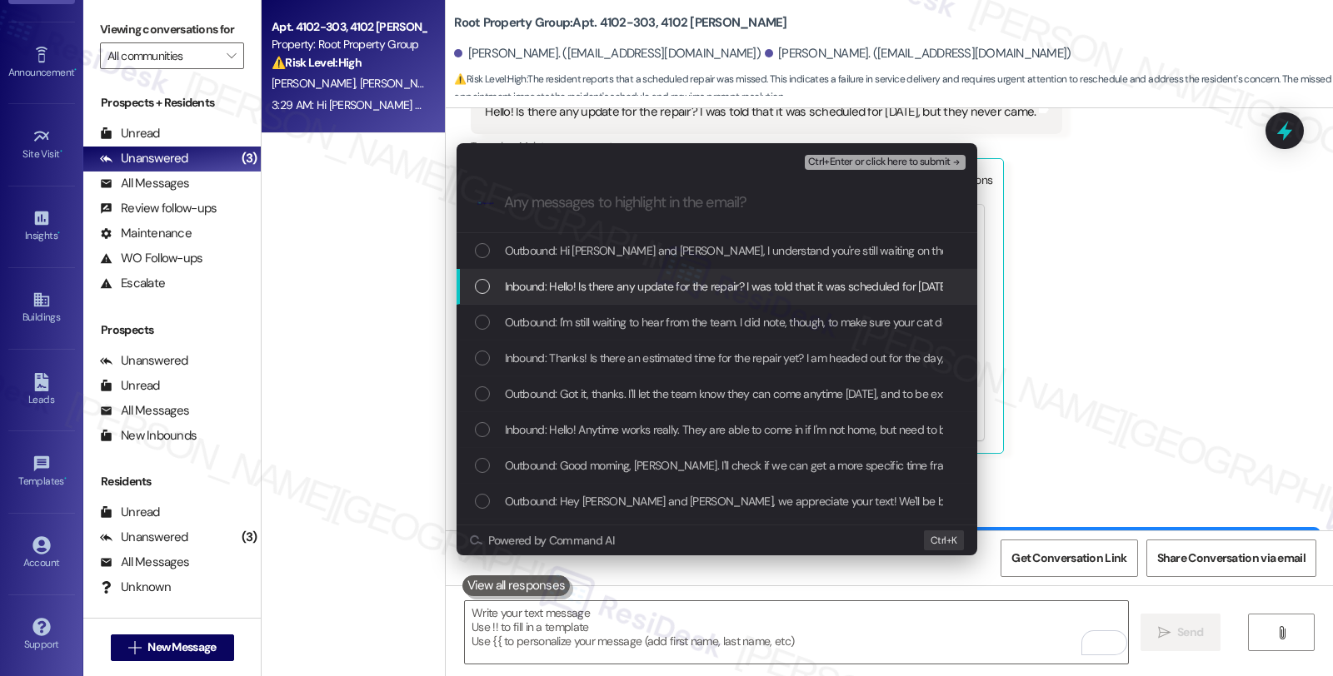
click at [537, 286] on span "Inbound: Hello! Is there any update for the repair? I was told that it was sche…" at bounding box center [781, 286] width 552 height 18
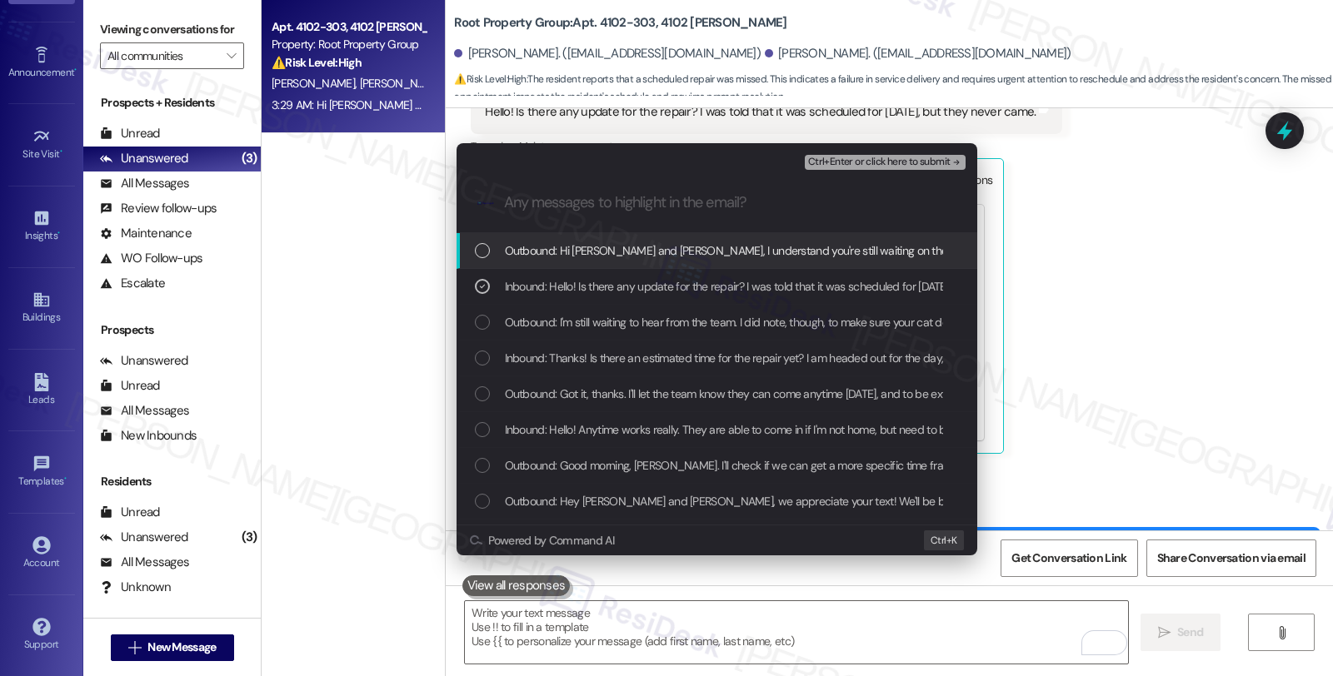
click at [886, 161] on span "Ctrl+Enter or click here to submit" at bounding box center [879, 163] width 142 height 12
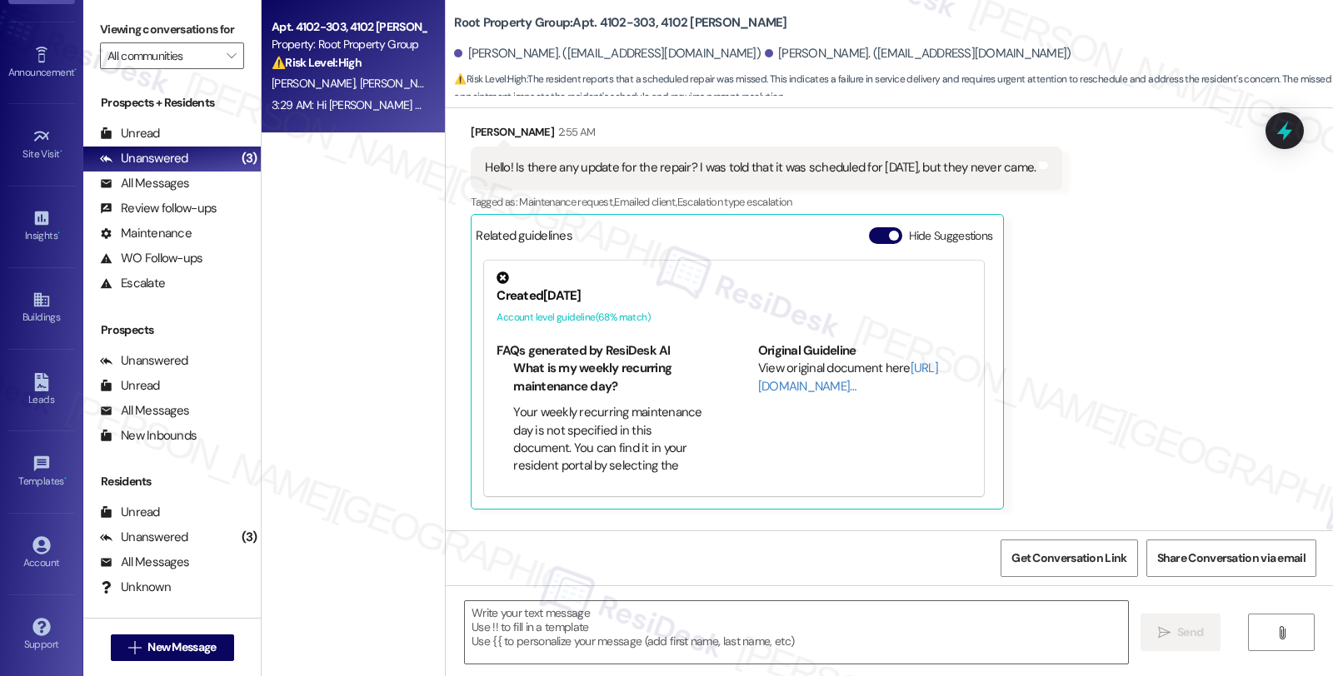
scroll to position [7113, 0]
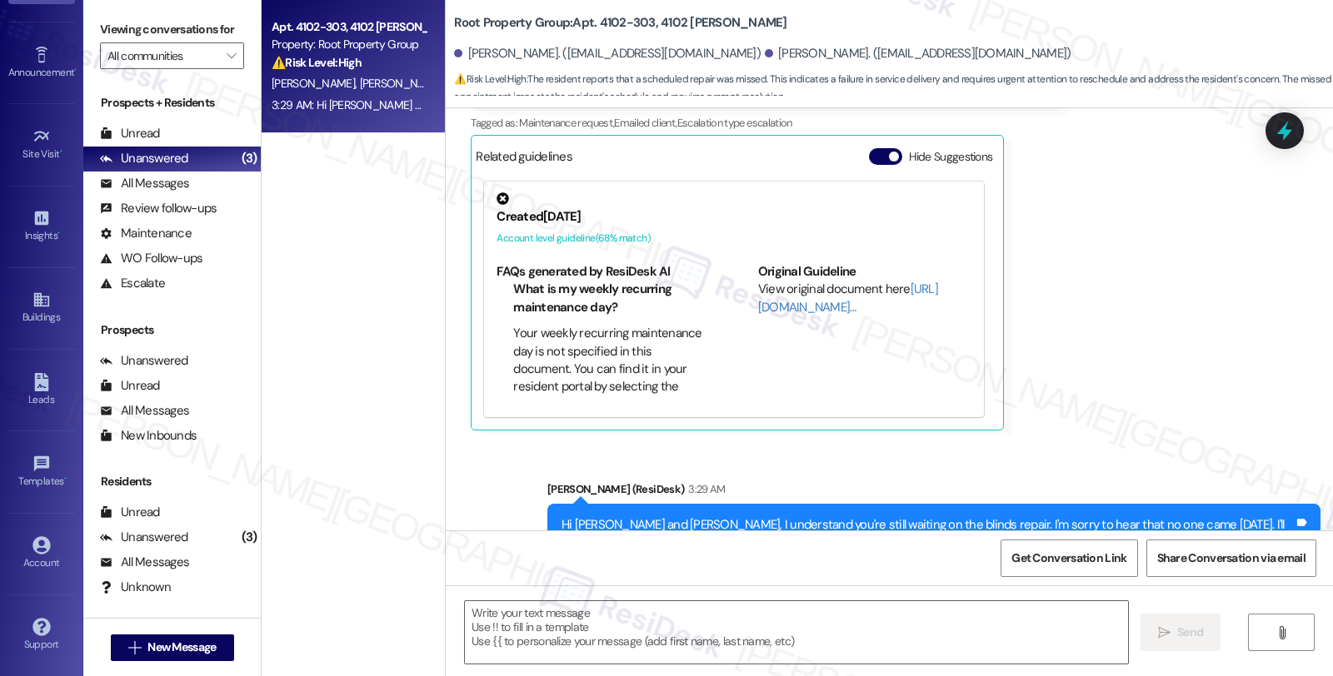
type textarea "Fetching suggested responses. Please feel free to read through the conversation…"
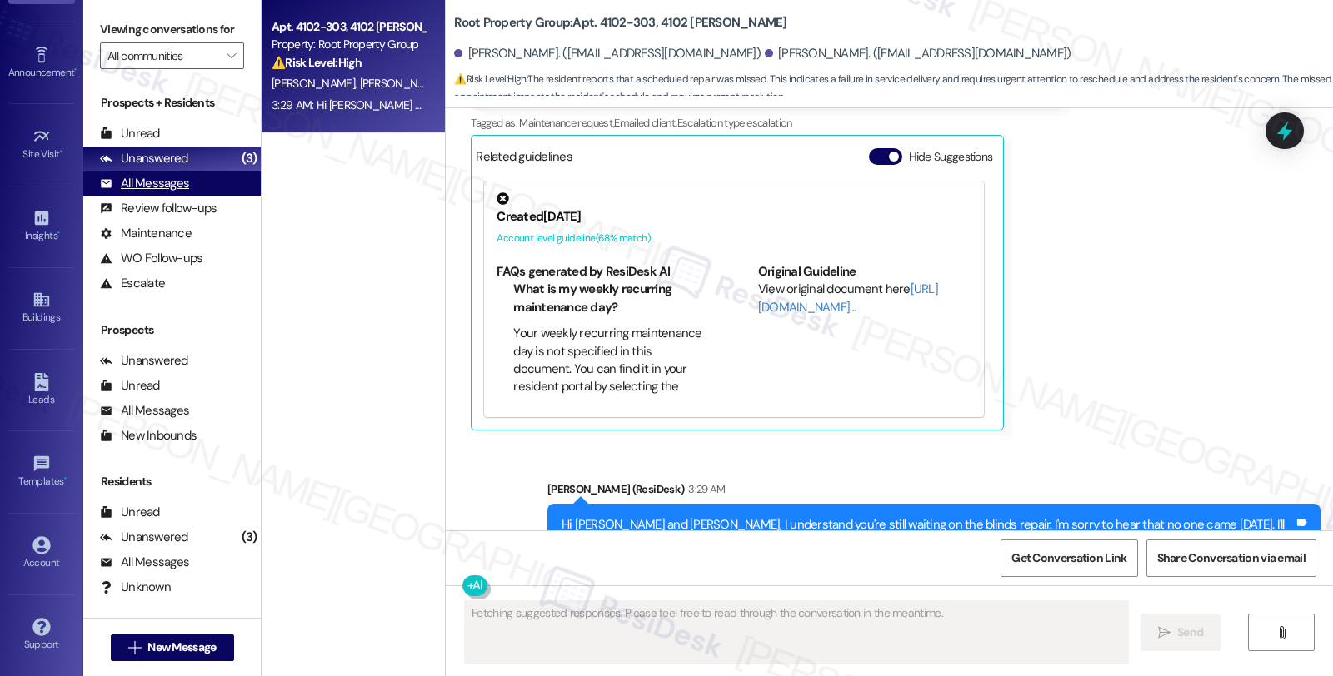
click at [177, 192] on div "All Messages" at bounding box center [144, 183] width 89 height 17
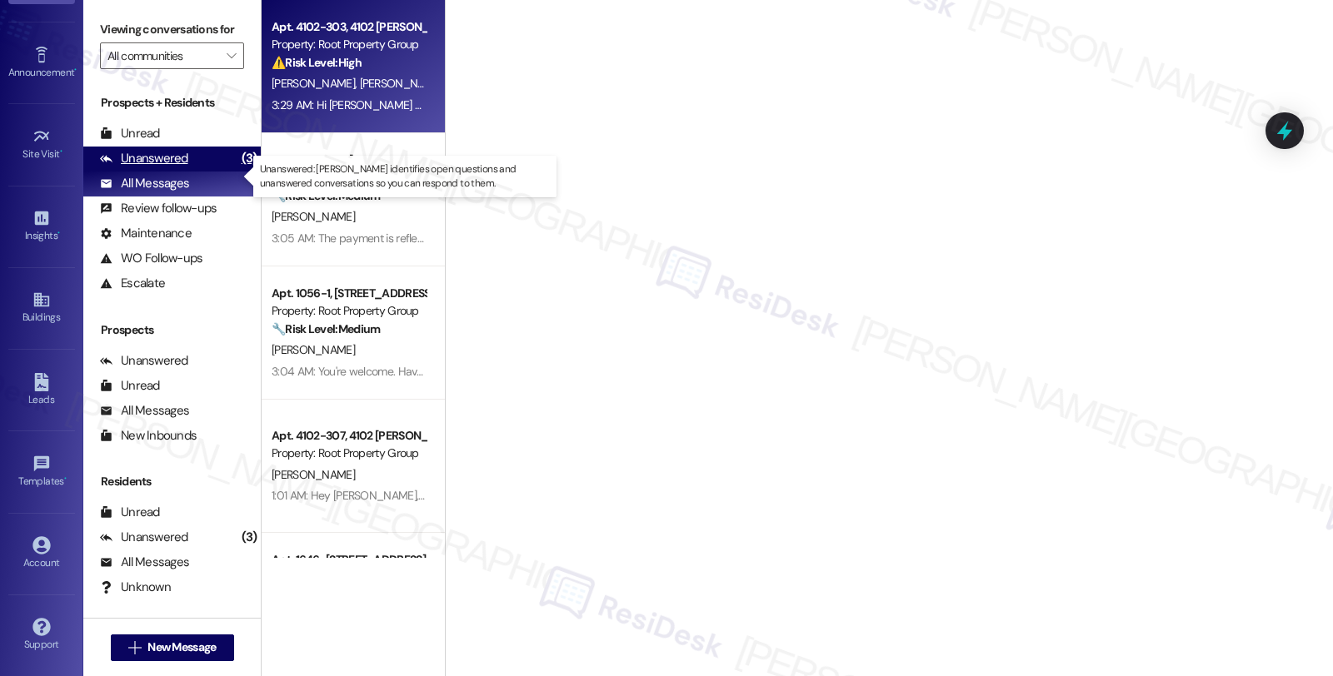
click at [177, 167] on div "Unanswered" at bounding box center [144, 158] width 88 height 17
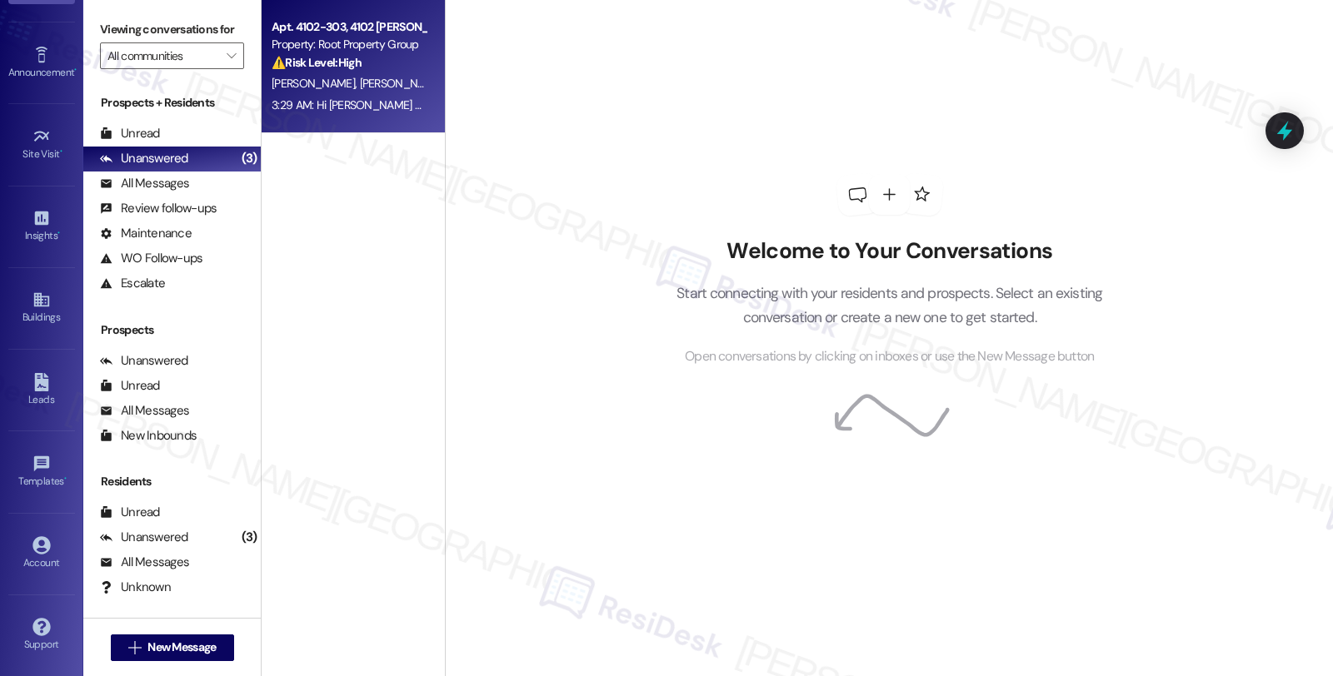
click at [158, 137] on div "Prospects + Residents Unread (0) Unread: Any message you haven't read yet will …" at bounding box center [171, 195] width 177 height 202
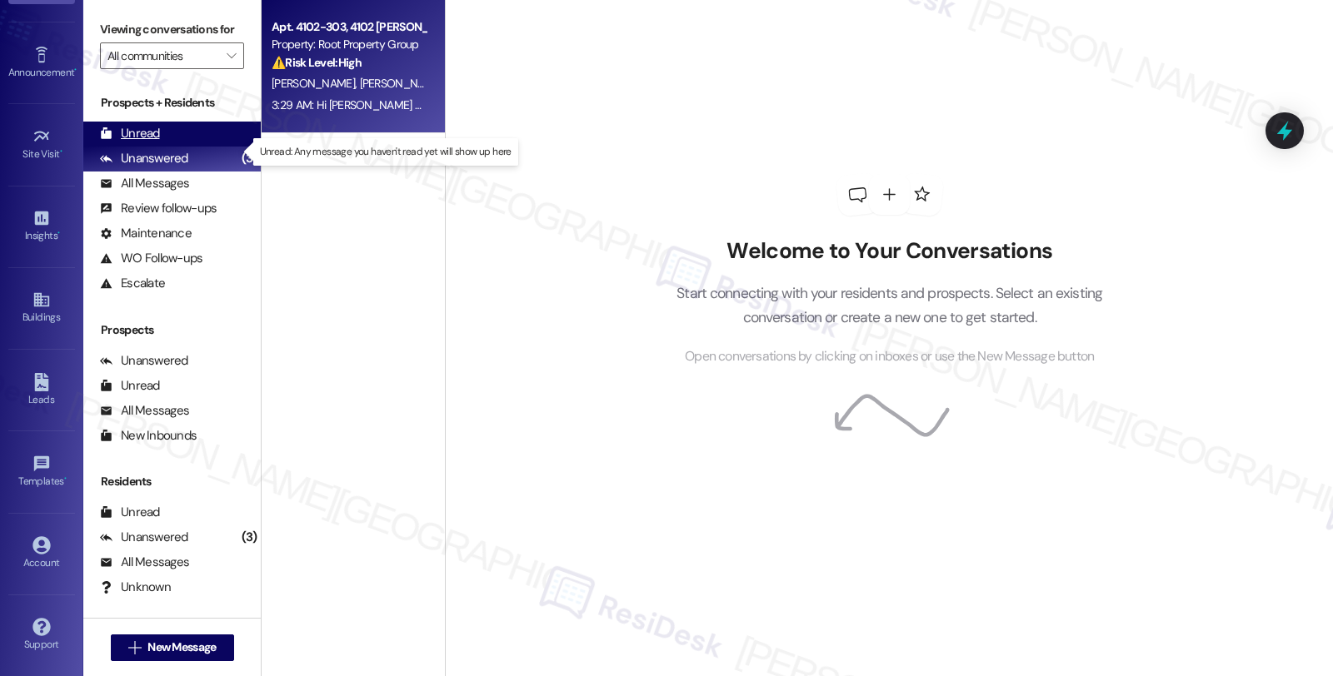
click at [152, 142] on div "Unread" at bounding box center [130, 133] width 60 height 17
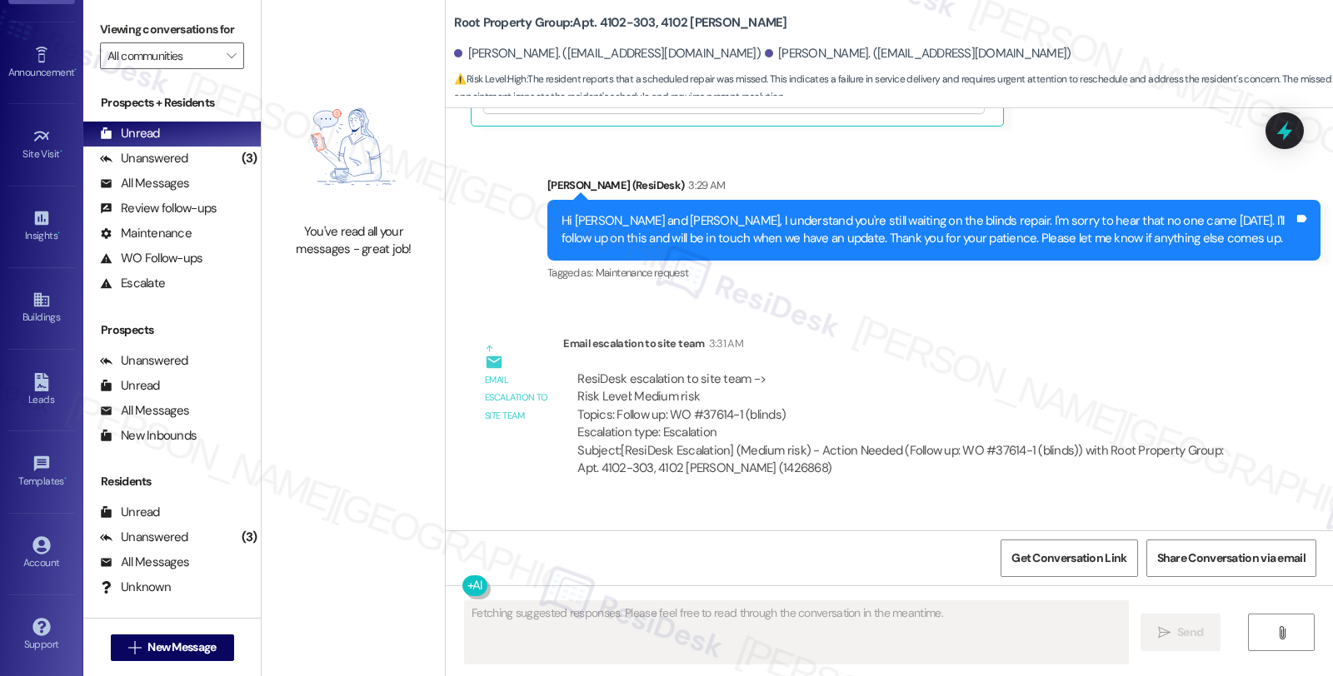
scroll to position [7453, 0]
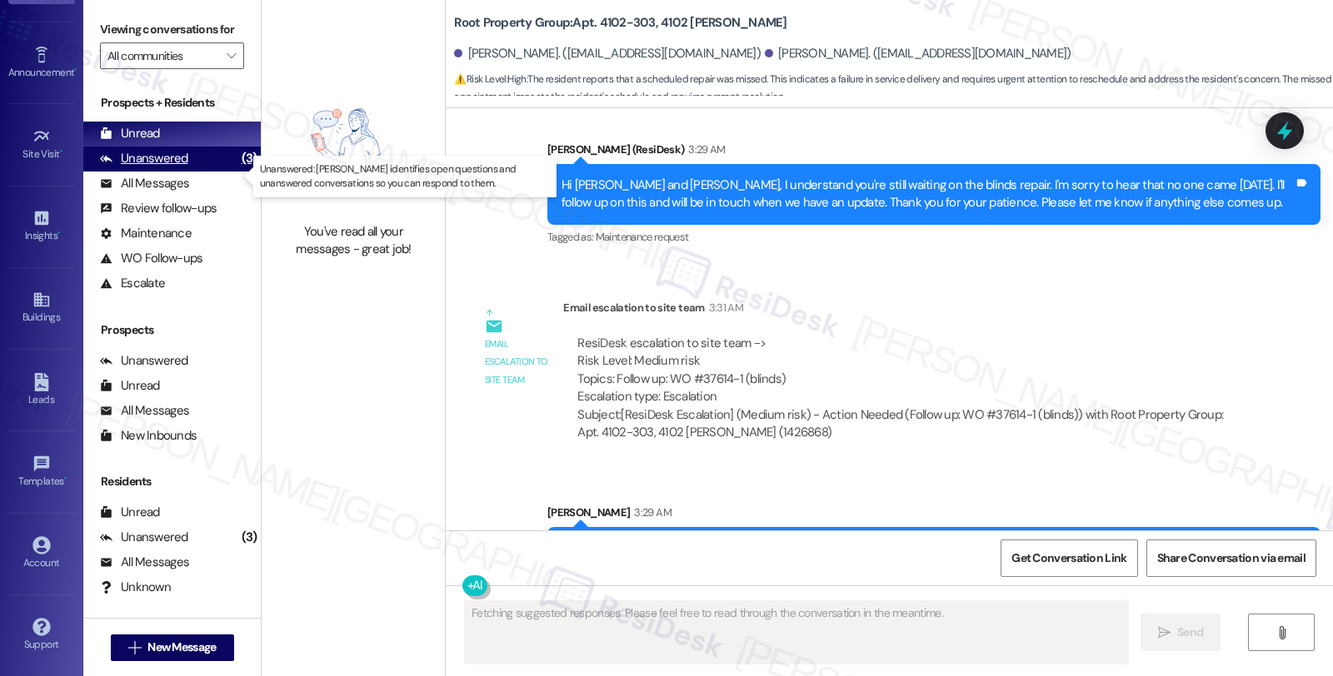
click at [156, 167] on div "Unanswered" at bounding box center [144, 158] width 88 height 17
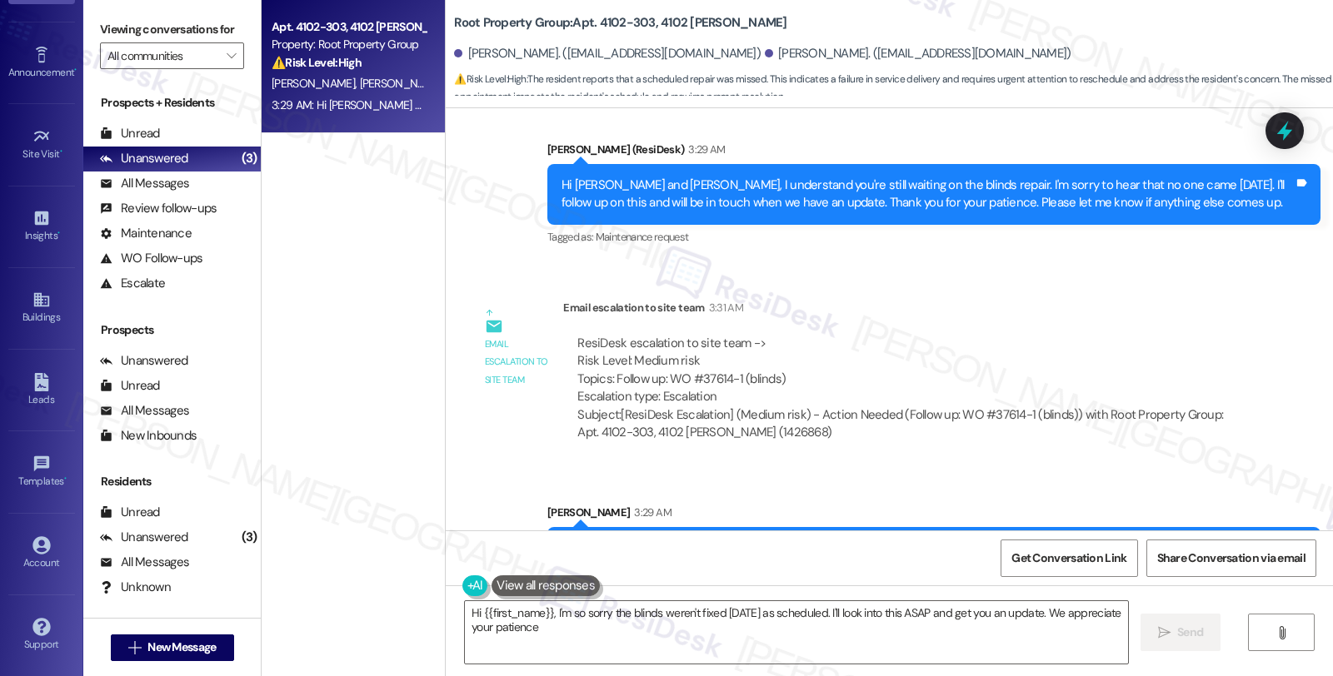
type textarea "Hi {{first_name}}, I'm so sorry the blinds weren't fixed on Wednesday as schedu…"
